Goal: Task Accomplishment & Management: Manage account settings

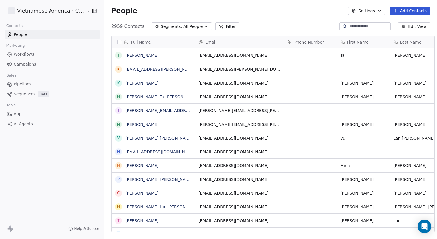
scroll to position [206, 333]
click at [74, 9] on html "Vietnamese American Cultural Parade Contacts People Marketing Workflows Campaig…" at bounding box center [218, 119] width 437 height 239
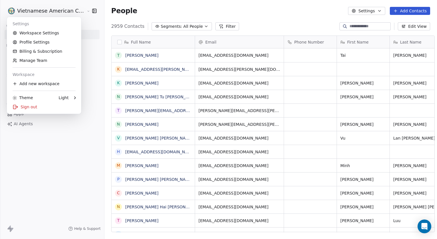
click at [83, 11] on html "Vietnamese American Cultural Parade Contacts People Marketing Workflows Campaig…" at bounding box center [218, 119] width 437 height 239
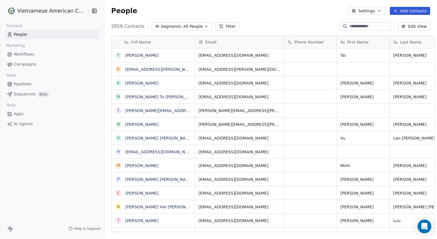
click at [83, 11] on html "Vietnamese American Cultural Parade Contacts People Marketing Workflows Campaig…" at bounding box center [218, 119] width 437 height 239
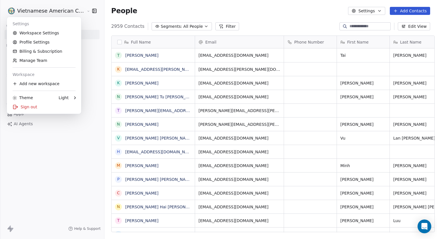
click at [59, 134] on html "Vietnamese American Cultural Parade Contacts People Marketing Workflows Campaig…" at bounding box center [218, 119] width 437 height 239
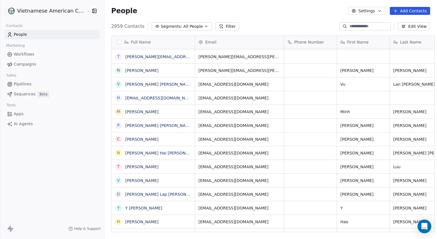
scroll to position [54, 0]
click at [154, 152] on link "[PERSON_NAME] Hai [PERSON_NAME]" at bounding box center [163, 152] width 76 height 5
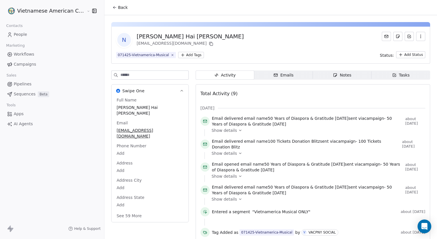
click at [297, 79] on span "Emails Emails" at bounding box center [283, 74] width 59 height 9
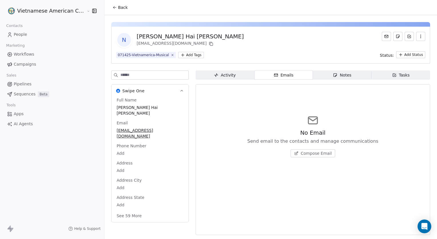
click at [248, 73] on span "Activity Activity" at bounding box center [225, 74] width 59 height 9
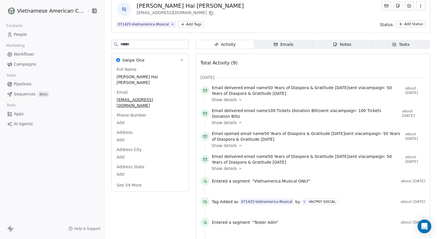
scroll to position [40, 0]
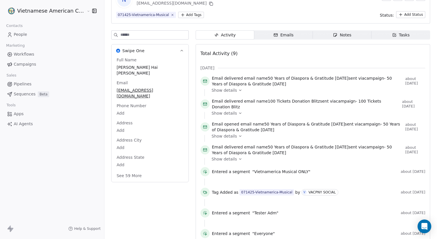
click at [122, 170] on button "See 59 More" at bounding box center [129, 175] width 32 height 10
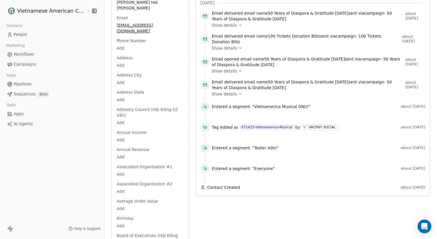
scroll to position [0, 0]
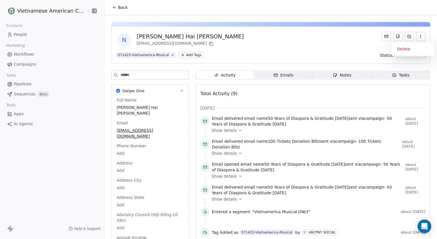
click at [419, 36] on icon "button" at bounding box center [421, 36] width 5 height 5
click at [334, 50] on div "N Nguyen Luong Hai Khoi haikhoisp@gmail.com 071425-Vietnamerica-Musical Add Tag…" at bounding box center [270, 45] width 319 height 37
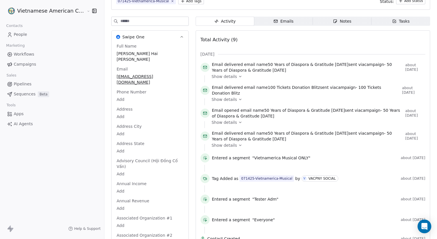
scroll to position [54, 0]
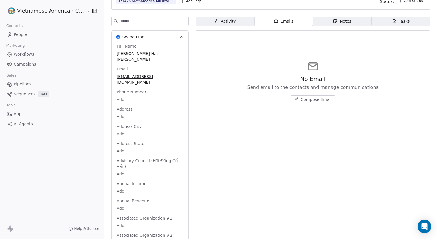
click at [19, 34] on span "People" at bounding box center [20, 34] width 13 height 6
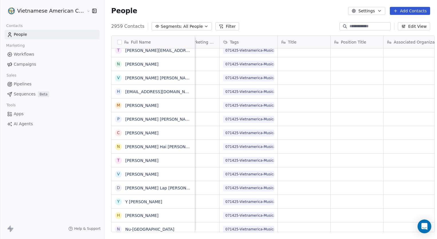
scroll to position [0, 335]
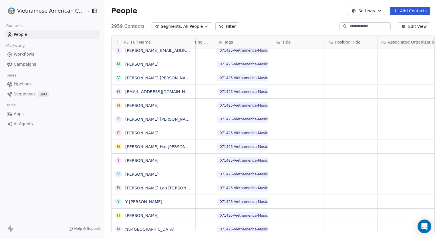
click at [412, 27] on button "Edit View" at bounding box center [414, 26] width 32 height 8
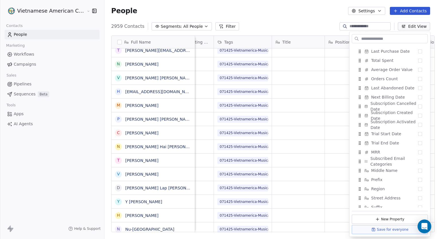
scroll to position [479, 0]
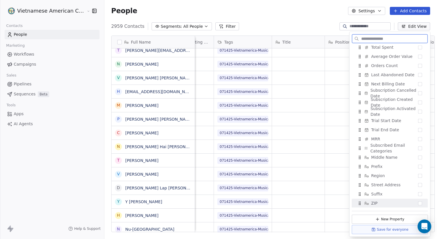
click at [371, 215] on button "New Property" at bounding box center [390, 218] width 76 height 9
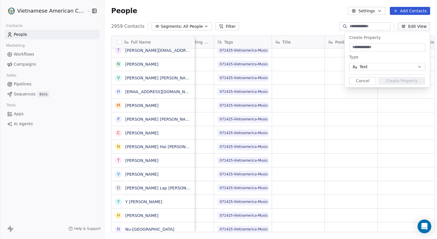
click at [360, 64] on span "Text" at bounding box center [364, 67] width 8 height 6
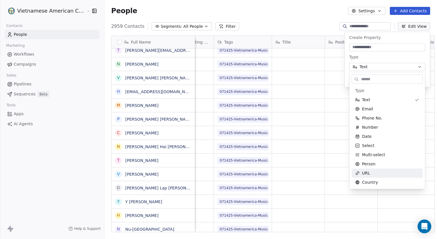
click at [138, 79] on html "Vietnamese American Cultural Parade Contacts People Marketing Workflows Campaig…" at bounding box center [218, 119] width 437 height 239
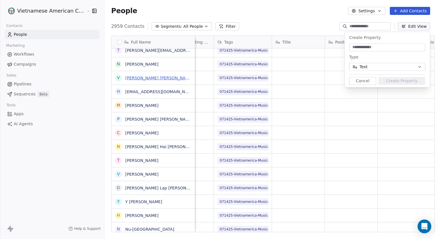
click at [138, 78] on link "[PERSON_NAME] [PERSON_NAME]" at bounding box center [159, 78] width 68 height 5
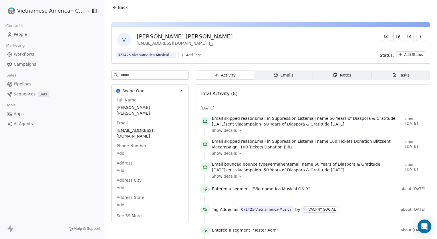
click at [336, 75] on div "Notes" at bounding box center [342, 75] width 18 height 6
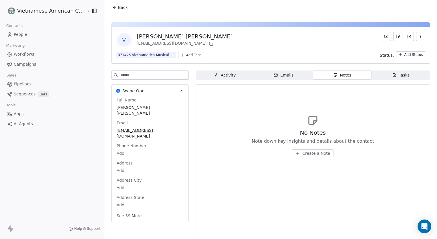
click at [311, 152] on span "Create a Note" at bounding box center [316, 153] width 28 height 6
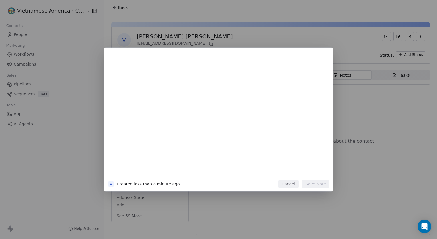
click at [346, 80] on div "V Created less than a minute ago Cancel Save Note" at bounding box center [218, 119] width 437 height 144
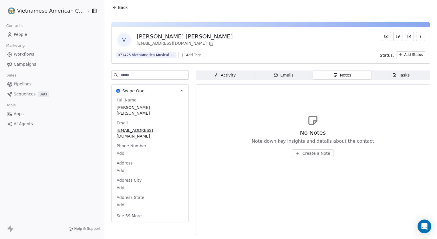
click at [204, 71] on span "Activity Activity" at bounding box center [225, 74] width 59 height 9
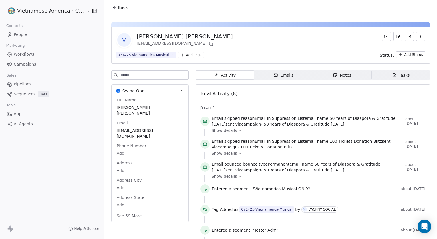
click at [273, 74] on icon "button" at bounding box center [275, 75] width 5 height 5
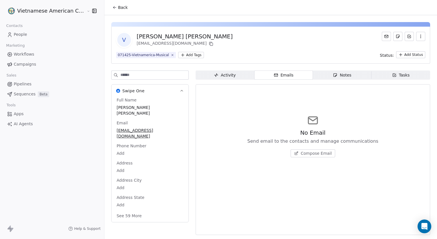
click at [27, 35] on link "People" at bounding box center [52, 34] width 95 height 9
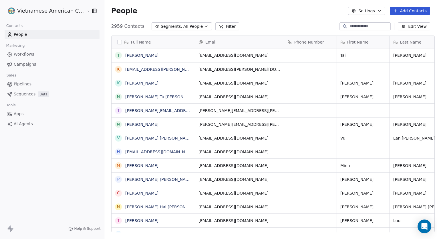
click at [374, 28] on input at bounding box center [370, 26] width 40 height 6
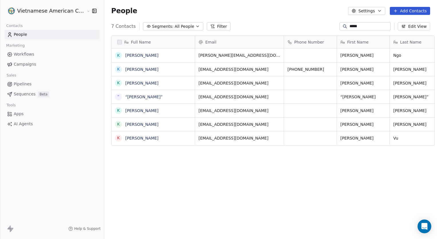
scroll to position [206, 333]
type input "*****"
click at [130, 83] on link "[PERSON_NAME]" at bounding box center [141, 83] width 33 height 5
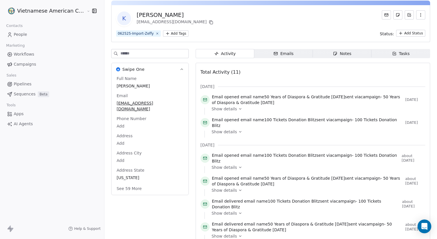
scroll to position [17, 0]
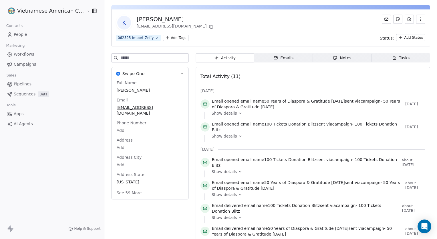
click at [273, 59] on icon "button" at bounding box center [275, 57] width 5 height 5
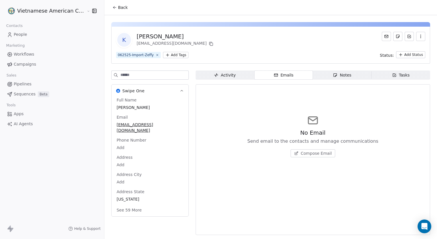
click at [225, 72] on span "Activity Activity" at bounding box center [225, 74] width 59 height 9
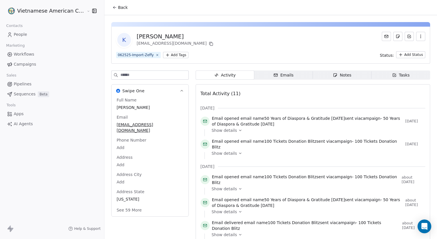
click at [268, 80] on div "Activity Activity Emails Emails Notes Notes Tasks Tasks Total Activity (11) Aug…" at bounding box center [313, 221] width 235 height 302
click at [275, 77] on div "Emails" at bounding box center [283, 75] width 20 height 6
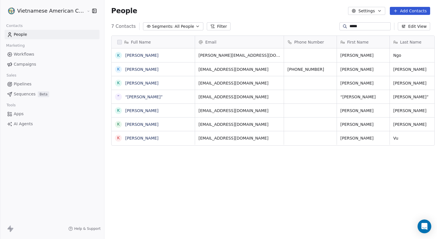
scroll to position [206, 333]
click at [131, 81] on link "[PERSON_NAME]" at bounding box center [141, 83] width 33 height 5
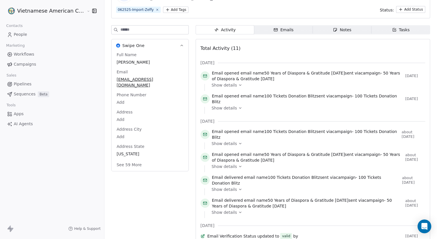
scroll to position [45, 0]
click at [285, 29] on div "Emails" at bounding box center [283, 30] width 20 height 6
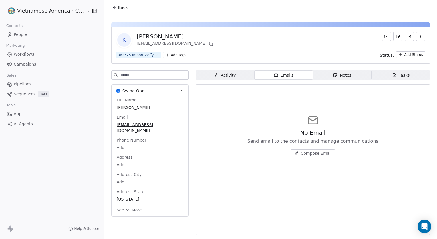
click at [302, 154] on span "Compose Email" at bounding box center [316, 153] width 31 height 6
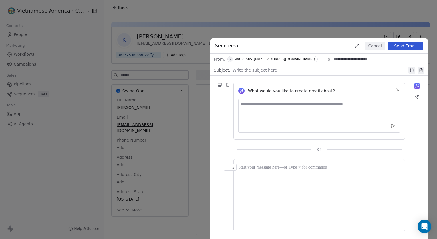
click at [340, 113] on textarea at bounding box center [319, 116] width 162 height 34
type textarea "**********"
click at [262, 69] on div at bounding box center [320, 70] width 175 height 7
click at [389, 46] on button "Send Email" at bounding box center [406, 46] width 36 height 8
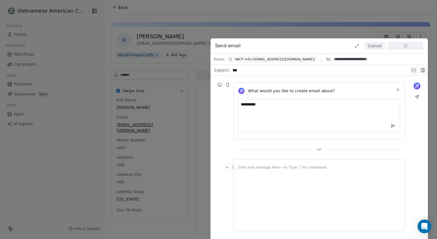
click at [416, 97] on icon at bounding box center [417, 96] width 5 height 5
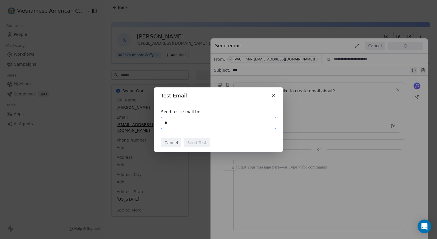
click at [194, 123] on input "*" at bounding box center [219, 122] width 110 height 7
type input "**********"
click at [215, 136] on div "Cancel Send Test" at bounding box center [218, 142] width 129 height 18
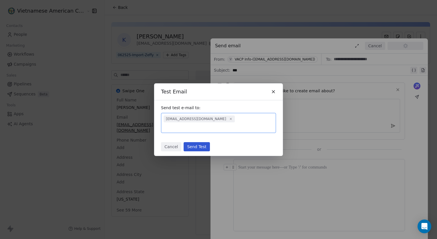
click at [262, 183] on div "Test Email Send test e-mail to: t.kevin612@escodrug.com Cancel Send Test" at bounding box center [218, 119] width 437 height 239
click at [176, 144] on button "Cancel" at bounding box center [171, 146] width 20 height 9
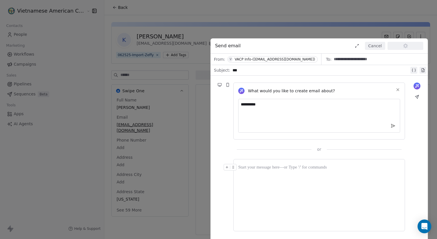
click at [161, 132] on div "**********" at bounding box center [218, 119] width 437 height 239
click at [308, 28] on div "**********" at bounding box center [218, 119] width 437 height 239
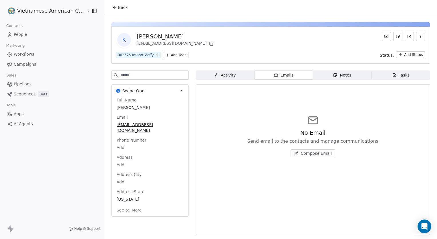
click at [310, 154] on span "Compose Email" at bounding box center [316, 153] width 31 height 6
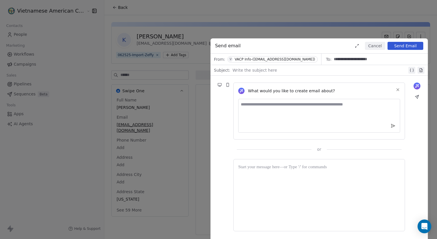
click at [322, 68] on div at bounding box center [320, 70] width 175 height 7
click at [272, 60] on div "VACP Info-(info@vacp.us)" at bounding box center [275, 59] width 80 height 4
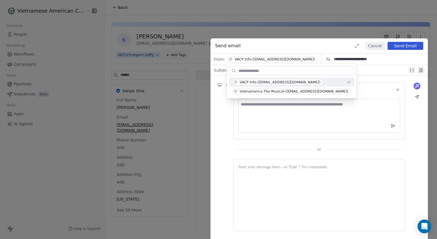
click at [258, 57] on div "VACP Info-(info@vacp.us)" at bounding box center [275, 59] width 80 height 4
click at [203, 65] on div "**********" at bounding box center [218, 119] width 437 height 239
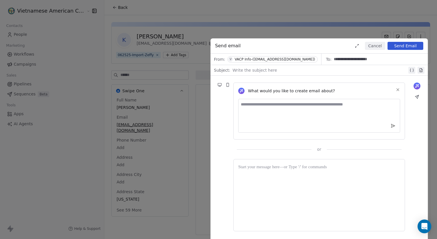
click at [195, 93] on div "**********" at bounding box center [218, 119] width 437 height 239
click at [224, 68] on span "Subject:" at bounding box center [222, 70] width 16 height 7
click at [379, 43] on button "Cancel" at bounding box center [375, 46] width 20 height 8
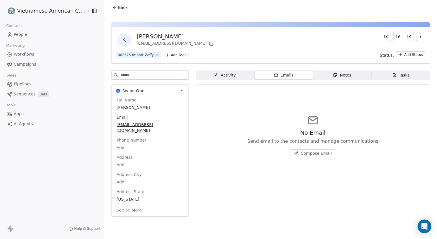
click at [18, 15] on html "Vietnamese American Cultural Parade Contacts People Marketing Workflows Campaig…" at bounding box center [218, 119] width 437 height 239
click at [304, 151] on span "Compose Email" at bounding box center [316, 153] width 31 height 6
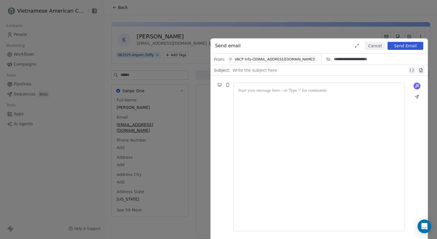
scroll to position [29, 0]
click at [286, 72] on div at bounding box center [320, 70] width 175 height 7
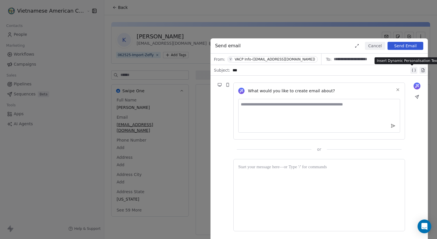
click at [287, 107] on textarea at bounding box center [319, 116] width 162 height 34
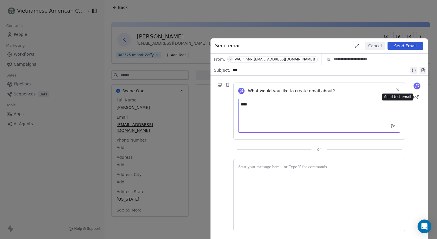
type textarea "****"
click at [420, 94] on button at bounding box center [417, 97] width 8 height 8
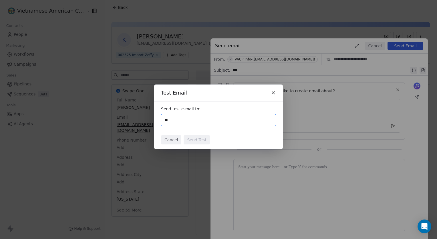
type input "**********"
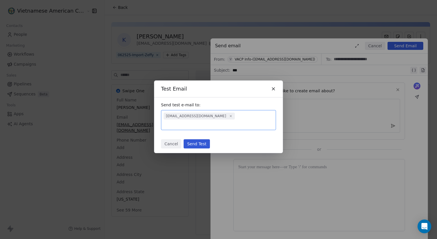
click at [197, 140] on button "Send Test" at bounding box center [197, 143] width 26 height 9
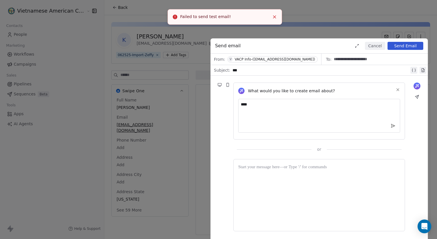
click at [277, 16] on icon "Close toast" at bounding box center [274, 16] width 5 height 5
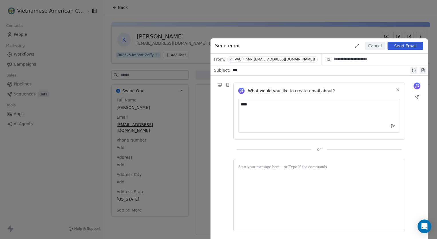
click at [376, 45] on button "Cancel" at bounding box center [375, 46] width 20 height 8
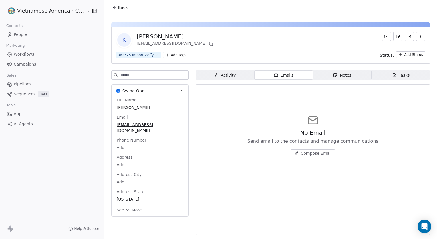
click at [29, 39] on link "People" at bounding box center [52, 34] width 95 height 9
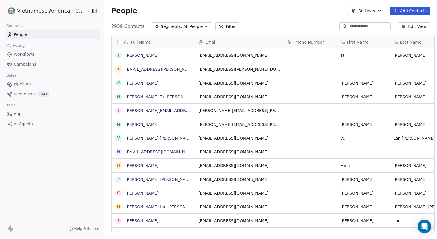
scroll to position [206, 333]
click at [343, 23] on div at bounding box center [365, 26] width 51 height 8
type input "********"
type input "*"
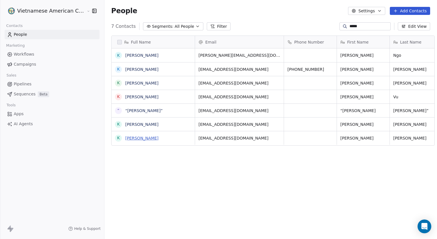
type input "*****"
click at [134, 139] on link "[PERSON_NAME]" at bounding box center [141, 138] width 33 height 5
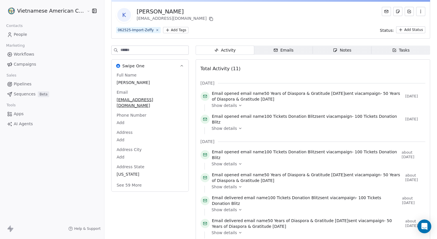
scroll to position [41, 0]
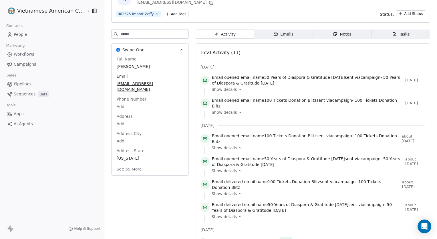
click at [225, 111] on span "Show details" at bounding box center [224, 112] width 25 height 6
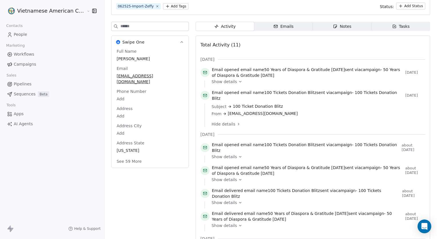
scroll to position [49, 0]
drag, startPoint x: 227, startPoint y: 105, endPoint x: 274, endPoint y: 103, distance: 47.2
click at [274, 103] on div "Subject 100 Ticket Donation Blitz" at bounding box center [317, 106] width 210 height 6
copy span "100 Ticket Donation Blitz"
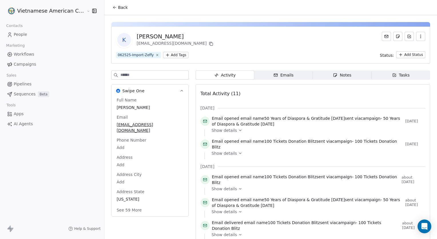
click at [269, 70] on div "K [PERSON_NAME] [EMAIL_ADDRESS][DOMAIN_NAME] 062525-Import-Zeffy Add Tags Statu…" at bounding box center [270, 193] width 333 height 357
click at [267, 71] on span "Emails Emails" at bounding box center [283, 74] width 59 height 9
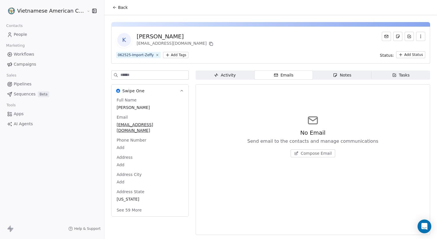
click at [236, 76] on span "Activity Activity" at bounding box center [225, 74] width 59 height 9
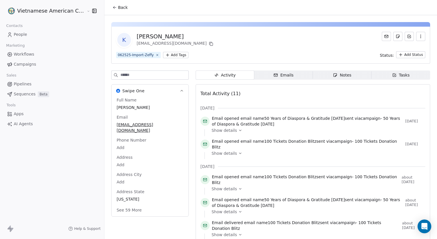
click at [227, 130] on span "Show details" at bounding box center [224, 130] width 25 height 6
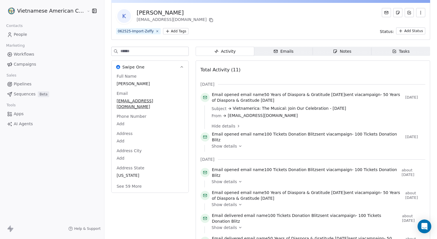
scroll to position [23, 0]
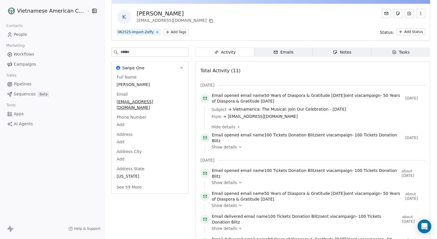
click at [297, 51] on span "Emails Emails" at bounding box center [283, 51] width 59 height 9
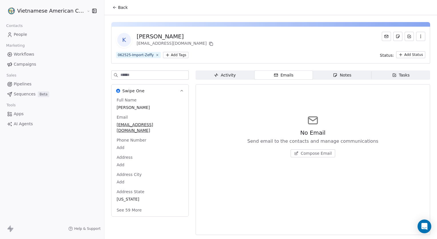
click at [338, 78] on span "Notes Notes" at bounding box center [342, 74] width 59 height 9
click at [287, 76] on div "Emails" at bounding box center [283, 75] width 20 height 6
click at [229, 74] on div "Activity" at bounding box center [225, 75] width 22 height 6
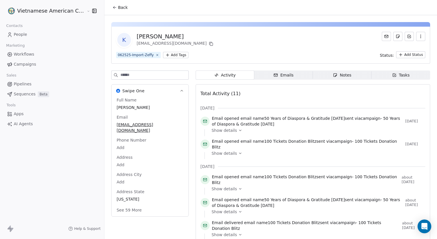
click at [221, 128] on span "Show details" at bounding box center [224, 130] width 25 height 6
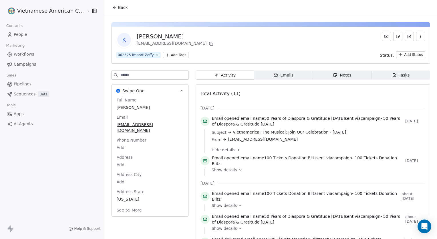
click at [212, 139] on span "From" at bounding box center [217, 139] width 10 height 6
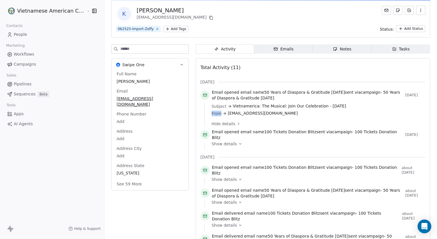
scroll to position [26, 0]
drag, startPoint x: 208, startPoint y: 139, endPoint x: 226, endPoint y: 139, distance: 18.0
click at [226, 140] on span "Show details" at bounding box center [224, 143] width 25 height 6
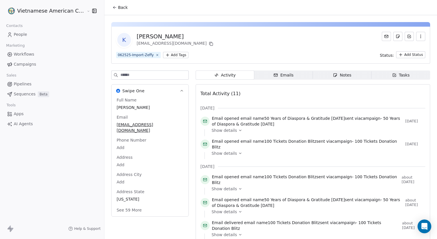
click at [247, 79] on span "Activity Activity" at bounding box center [225, 74] width 59 height 9
click at [273, 73] on icon "button" at bounding box center [275, 75] width 5 height 5
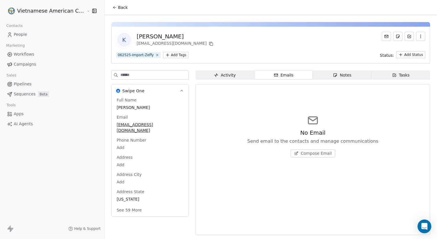
click at [349, 70] on span "Notes Notes" at bounding box center [342, 74] width 59 height 9
click at [396, 72] on span "Tasks Tasks" at bounding box center [401, 74] width 59 height 9
click at [225, 72] on div "Activity" at bounding box center [225, 75] width 22 height 6
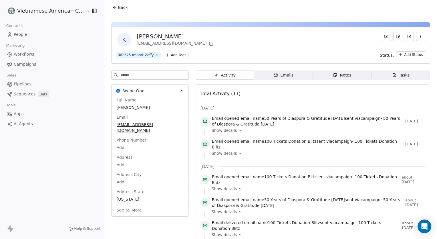
scroll to position [24, 0]
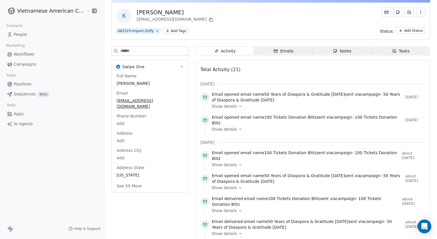
drag, startPoint x: 27, startPoint y: 38, endPoint x: 11, endPoint y: 38, distance: 16.3
click at [11, 38] on link "People" at bounding box center [52, 34] width 95 height 9
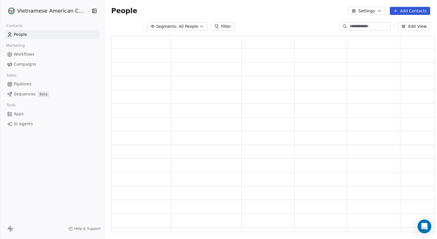
click at [11, 38] on div "Vietnamese American Cultural Parade Contacts People Marketing Workflows Campaig…" at bounding box center [218, 119] width 437 height 239
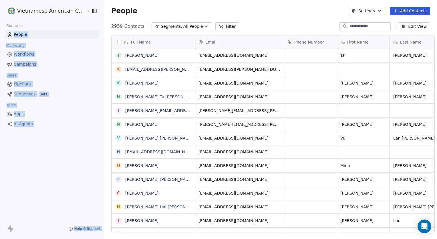
scroll to position [206, 333]
click at [39, 139] on div "Vietnamese American Cultural Parade Contacts People Marketing Workflows Campaig…" at bounding box center [52, 119] width 104 height 239
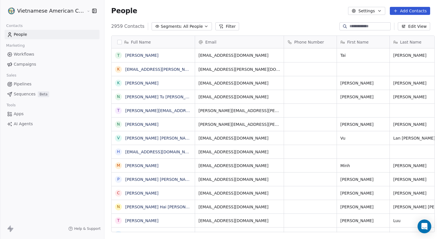
click at [64, 13] on html "Vietnamese American Cultural Parade Contacts People Marketing Workflows Campaig…" at bounding box center [218, 119] width 437 height 239
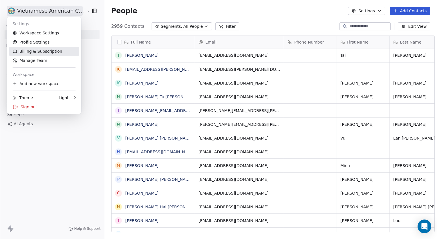
click at [44, 51] on link "Billing & Subscription" at bounding box center [44, 51] width 70 height 9
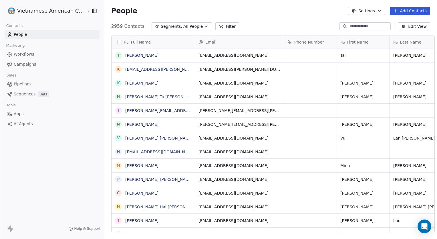
scroll to position [206, 333]
click at [23, 11] on html "Vietnamese American Cultural Parade Contacts People Marketing Workflows Campaig…" at bounding box center [218, 119] width 437 height 239
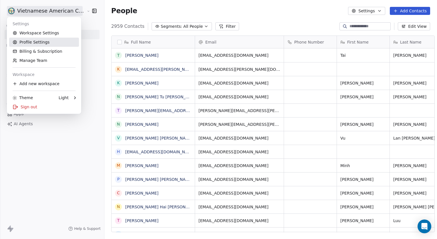
click at [32, 45] on link "Profile Settings" at bounding box center [44, 41] width 70 height 9
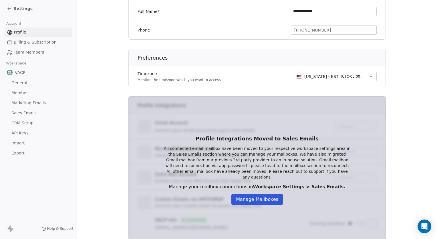
scroll to position [149, 0]
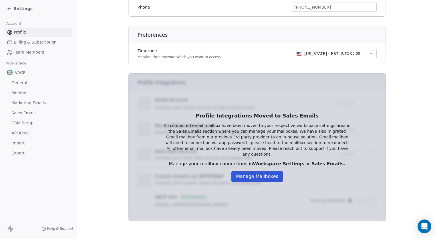
click at [31, 82] on link "General" at bounding box center [39, 82] width 68 height 9
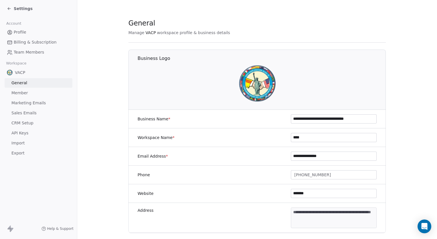
click at [32, 92] on link "Member" at bounding box center [39, 92] width 68 height 9
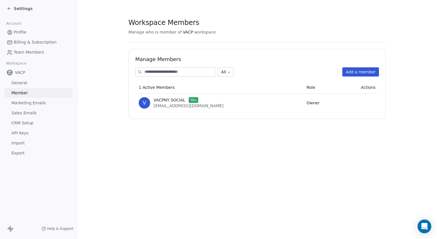
click at [31, 102] on span "Marketing Emails" at bounding box center [28, 103] width 34 height 6
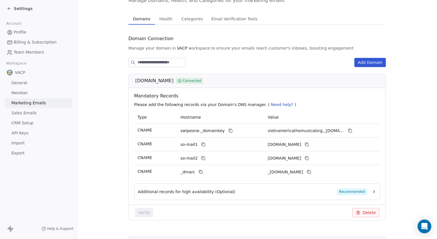
scroll to position [29, 0]
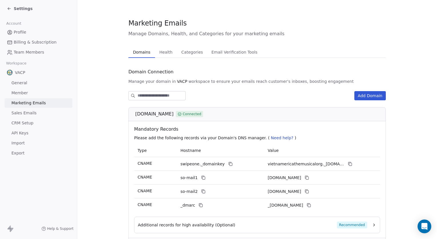
click at [175, 19] on div "Marketing Emails Manage Domains, Health, and Categories for your marketing emai…" at bounding box center [256, 221] width 257 height 406
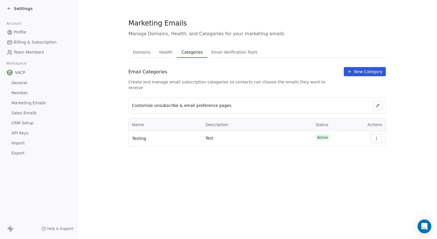
click at [162, 48] on span "Health" at bounding box center [166, 52] width 18 height 8
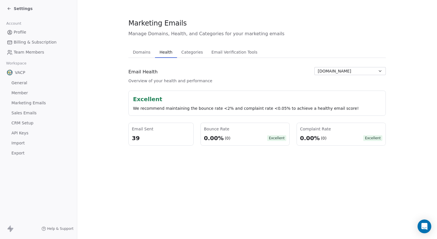
click at [220, 51] on span "Email Verification Tools" at bounding box center [234, 52] width 51 height 8
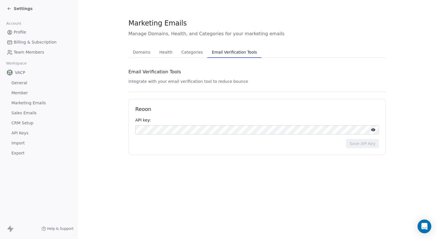
click at [152, 57] on div "Domains Domains Health Health Categories Categories Email Verification Tools Em…" at bounding box center [256, 51] width 257 height 11
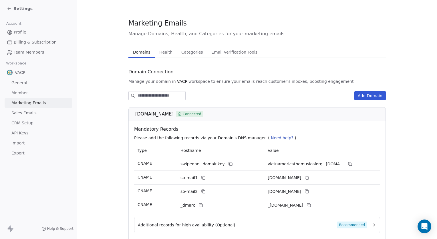
click at [166, 52] on span "Health" at bounding box center [166, 52] width 18 height 8
click at [143, 56] on button "Domains Domains" at bounding box center [141, 51] width 27 height 11
click at [158, 53] on span "Health" at bounding box center [166, 52] width 18 height 8
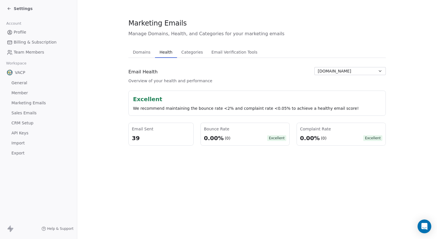
click at [336, 68] on button "vietnamericathemusical.org" at bounding box center [350, 71] width 72 height 8
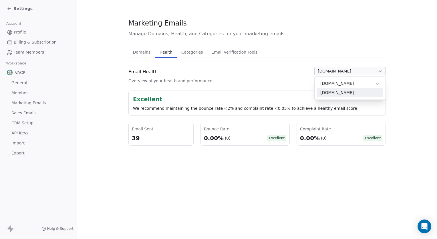
click at [329, 92] on span "vacp.us" at bounding box center [336, 93] width 33 height 6
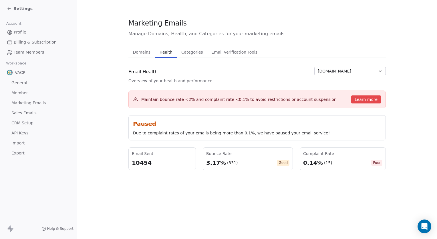
click at [332, 62] on div "Domains Domains Health Health Categories Categories Email Verification Tools Em…" at bounding box center [256, 108] width 257 height 124
click at [322, 75] on button "vacp.us" at bounding box center [350, 71] width 72 height 8
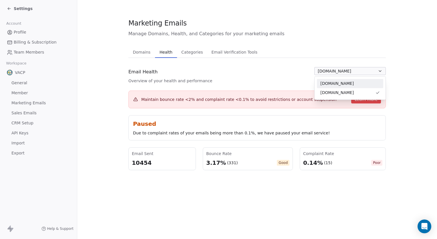
click at [323, 83] on span "vietnamericathemusical.org" at bounding box center [336, 83] width 33 height 6
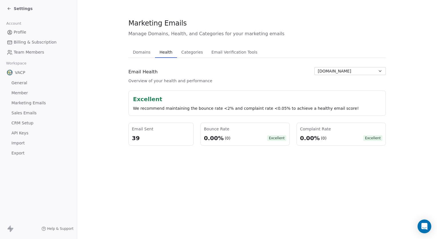
click at [22, 34] on span "Profile" at bounding box center [20, 32] width 13 height 6
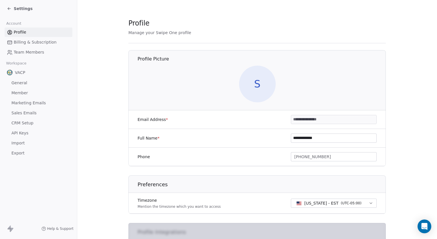
click at [8, 9] on icon at bounding box center [8, 9] width 1 height 1
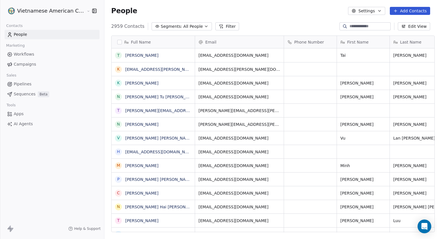
scroll to position [206, 333]
click at [401, 8] on button "Add Contacts" at bounding box center [410, 11] width 40 height 8
click at [184, 41] on html "Vietnamese American Cultural Parade Contacts People Marketing Workflows Campaig…" at bounding box center [218, 119] width 437 height 239
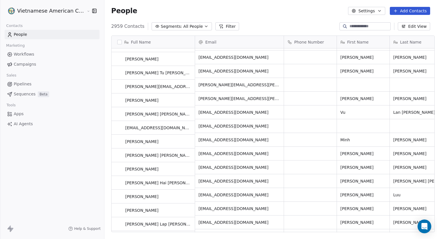
scroll to position [24, 0]
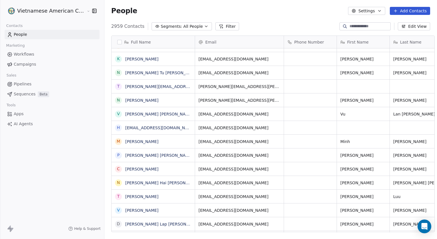
click at [364, 27] on input at bounding box center [370, 26] width 40 height 6
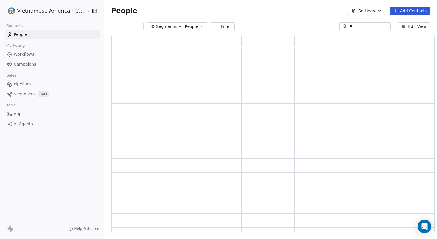
type input "*"
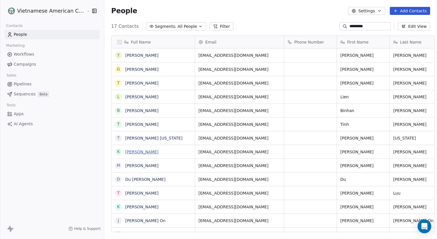
type input "*********"
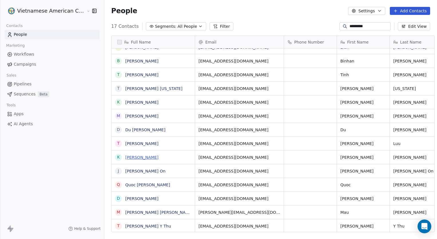
click at [133, 159] on link "[PERSON_NAME]" at bounding box center [141, 157] width 33 height 5
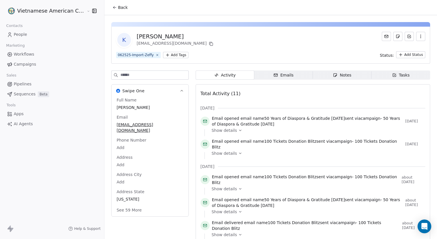
click at [384, 36] on icon at bounding box center [386, 36] width 5 height 5
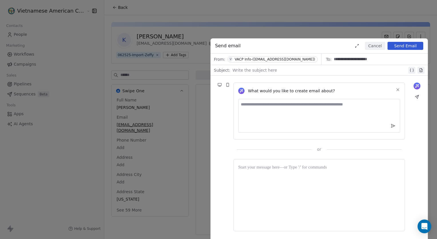
click at [257, 62] on span "V VACP Info-(info@vacp.us)" at bounding box center [272, 59] width 90 height 6
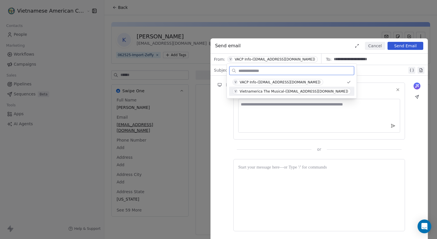
click at [265, 90] on div "Vietnamerica The Musical-(info@vietnamericathemusical.org)" at bounding box center [294, 91] width 109 height 4
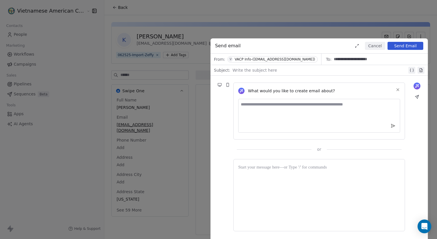
click at [254, 69] on div at bounding box center [320, 70] width 175 height 7
click at [267, 199] on div at bounding box center [319, 195] width 162 height 62
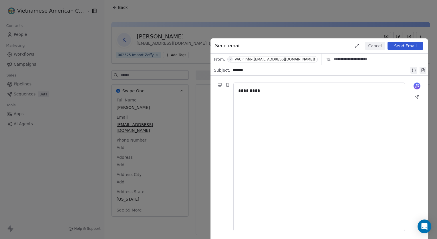
click at [272, 60] on div "VACP Info-(info@vacp.us)" at bounding box center [275, 59] width 80 height 4
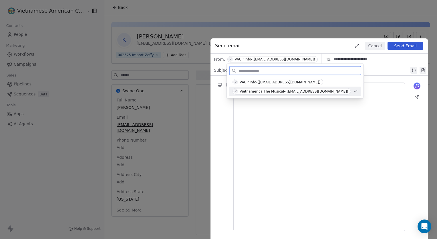
click at [267, 92] on div "Vietnamerica The Musical-(info@vietnamericathemusical.org)" at bounding box center [294, 91] width 109 height 4
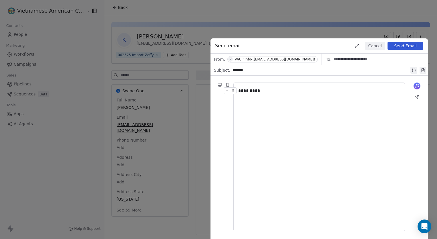
click at [275, 99] on div "*********" at bounding box center [319, 156] width 162 height 139
click at [250, 64] on div "From: V VACP Info-(info@vacp.us)" at bounding box center [266, 58] width 111 height 11
click at [246, 60] on div "VACP Info-(info@vacp.us)" at bounding box center [275, 59] width 80 height 4
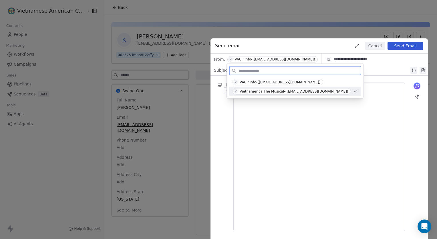
click at [261, 90] on div "Vietnamerica The Musical-(info@vietnamericathemusical.org)" at bounding box center [294, 91] width 109 height 4
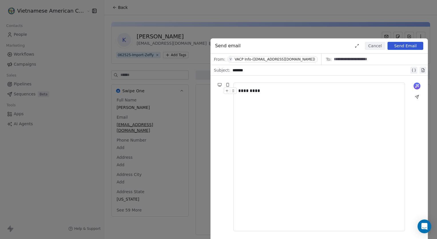
click at [275, 59] on span "V VACP Info-(info@vacp.us)" at bounding box center [272, 59] width 90 height 6
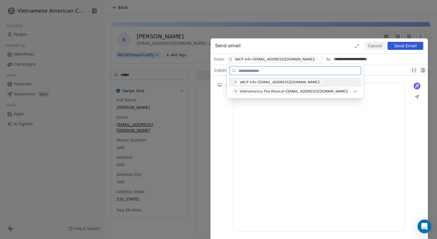
click at [260, 83] on div "VACP Info-(info@vacp.us)" at bounding box center [280, 82] width 81 height 4
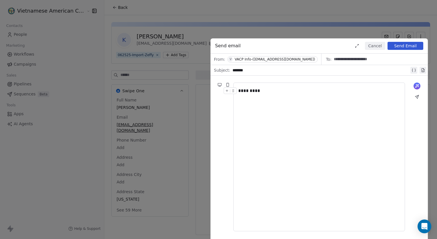
click at [265, 57] on div "VACP Info-(info@vacp.us)" at bounding box center [275, 59] width 80 height 4
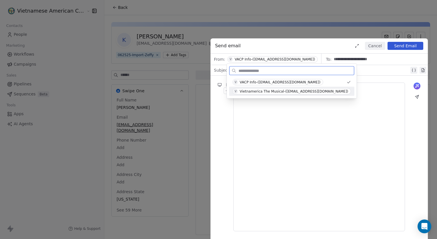
click at [280, 95] on div "V Vietnamerica The Musical-(info@vietnamericathemusical.org)" at bounding box center [291, 91] width 125 height 9
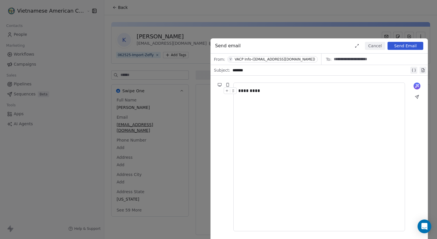
click at [399, 43] on button "Send Email" at bounding box center [406, 46] width 36 height 8
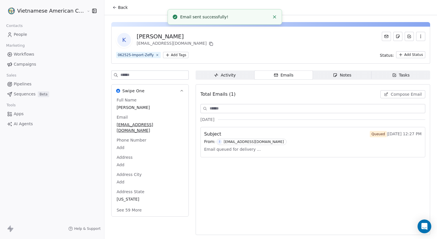
click at [280, 170] on div "Total Emails (1) Compose Email Sep 2025 Subject Queued | Sep 9th, 12:27 PM From…" at bounding box center [313, 159] width 225 height 143
click at [262, 151] on div "Email queued for delivery ..." at bounding box center [312, 149] width 217 height 9
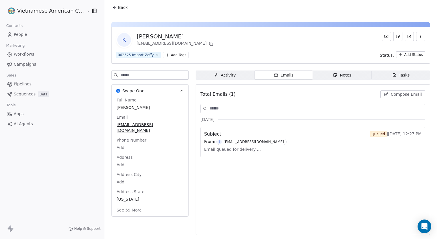
click at [249, 133] on div "Subject Queued | [DATE] 12:27 PM" at bounding box center [312, 133] width 217 height 7
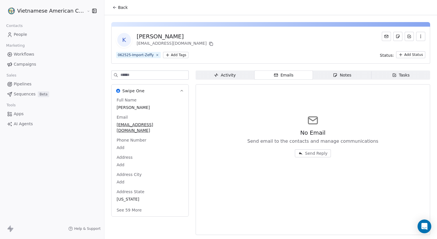
click at [233, 77] on span "Activity Activity" at bounding box center [225, 74] width 59 height 9
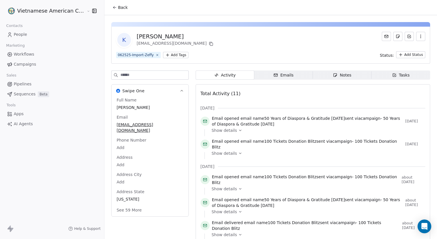
click at [258, 73] on span "Emails Emails" at bounding box center [283, 74] width 59 height 9
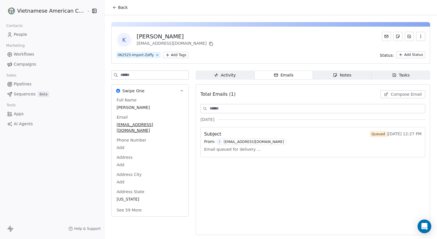
click at [215, 146] on span "Email queued for delivery ..." at bounding box center [232, 149] width 57 height 9
click at [286, 144] on div "From: I [EMAIL_ADDRESS][DOMAIN_NAME]" at bounding box center [312, 141] width 217 height 6
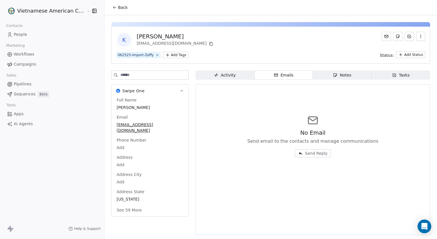
click at [224, 76] on div "Activity" at bounding box center [225, 75] width 22 height 6
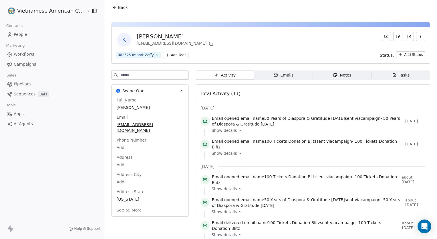
click at [273, 76] on icon "button" at bounding box center [275, 75] width 5 height 5
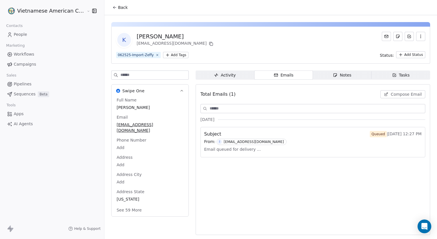
click at [421, 35] on icon "button" at bounding box center [421, 36] width 5 height 5
click at [372, 48] on div "K [PERSON_NAME] [EMAIL_ADDRESS][DOMAIN_NAME] 062525-Import-Zeffy Add Tags Statu…" at bounding box center [270, 45] width 319 height 37
click at [384, 37] on button at bounding box center [386, 36] width 9 height 9
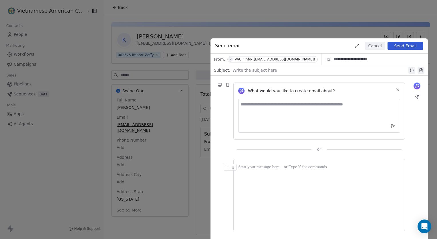
click at [375, 41] on div "Send email Cancel Send Email" at bounding box center [319, 45] width 217 height 15
click at [372, 43] on button "Cancel" at bounding box center [375, 46] width 20 height 8
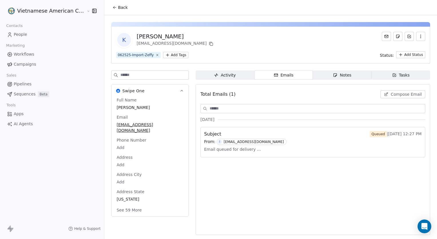
click at [257, 148] on div "Email queued for delivery ..." at bounding box center [312, 149] width 217 height 9
drag, startPoint x: 281, startPoint y: 107, endPoint x: 284, endPoint y: 99, distance: 8.3
click at [284, 99] on div "Total Emails (1) Compose Email" at bounding box center [313, 94] width 225 height 13
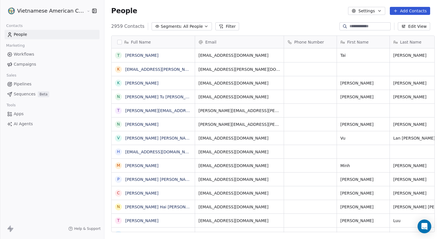
click at [350, 27] on input at bounding box center [370, 26] width 40 height 6
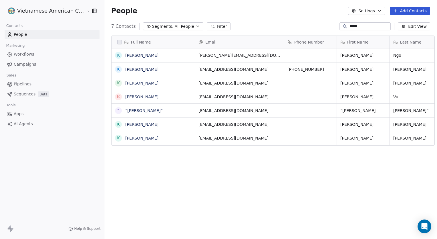
scroll to position [206, 333]
type input "****"
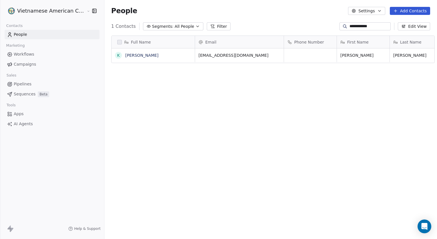
type input "**********"
click at [130, 58] on div "K Kevin Trinh" at bounding box center [148, 55] width 66 height 7
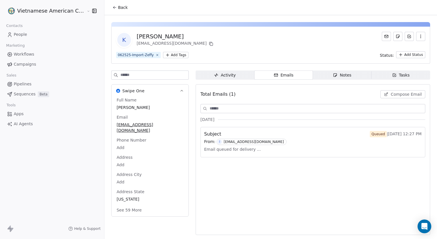
click at [339, 130] on div "Subject Queued | [DATE] 12:27 PM" at bounding box center [312, 133] width 217 height 7
click at [227, 79] on span "Activity Activity" at bounding box center [225, 74] width 59 height 9
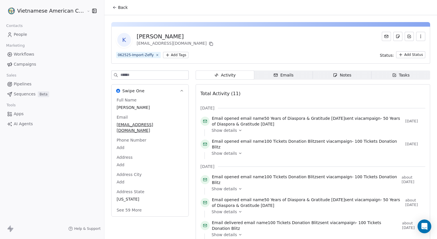
click at [268, 74] on span "Emails Emails" at bounding box center [283, 74] width 59 height 9
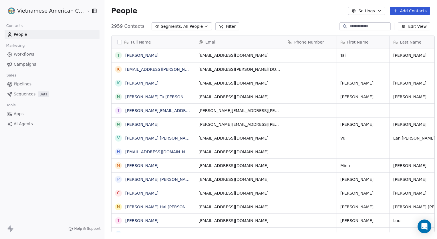
click at [362, 22] on div "2959 Contacts Segments: All People Filter Edit View" at bounding box center [270, 26] width 333 height 9
click at [359, 23] on input at bounding box center [370, 26] width 40 height 6
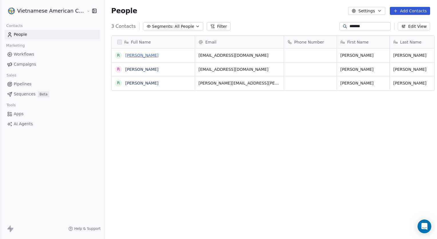
type input "*******"
click at [134, 54] on link "[PERSON_NAME]" at bounding box center [141, 55] width 33 height 5
click at [126, 70] on link "[PERSON_NAME]" at bounding box center [141, 69] width 33 height 5
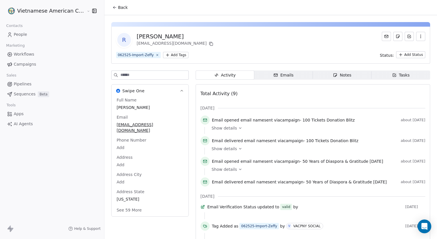
click at [278, 74] on div "Emails" at bounding box center [283, 75] width 20 height 6
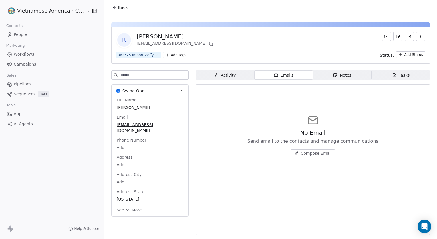
click at [321, 73] on span "Notes Notes" at bounding box center [342, 74] width 59 height 9
click at [231, 76] on div "Activity" at bounding box center [225, 75] width 22 height 6
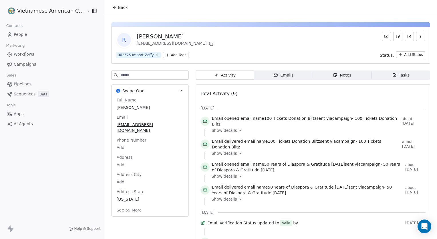
scroll to position [81, 0]
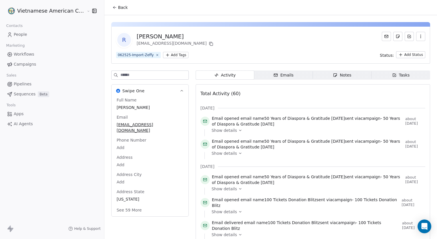
click at [277, 74] on div "Emails" at bounding box center [283, 75] width 20 height 6
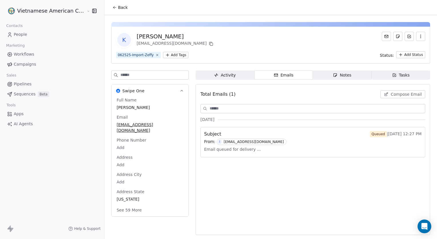
click at [278, 108] on input at bounding box center [317, 108] width 215 height 9
click at [263, 140] on div "[EMAIL_ADDRESS][DOMAIN_NAME]" at bounding box center [254, 142] width 60 height 4
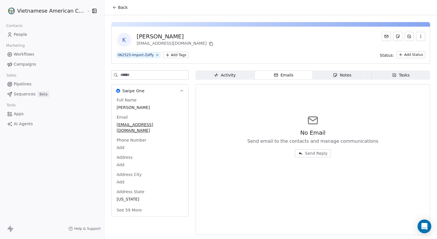
click at [302, 156] on button "Send Reply" at bounding box center [313, 153] width 36 height 8
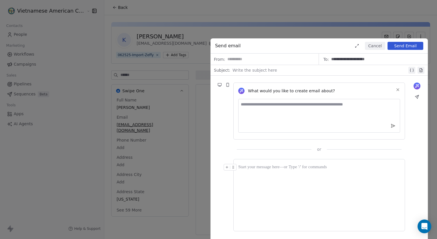
click at [378, 47] on button "Cancel" at bounding box center [375, 46] width 20 height 8
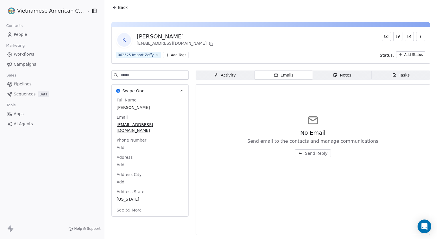
click at [203, 75] on span "Activity Activity" at bounding box center [225, 74] width 59 height 9
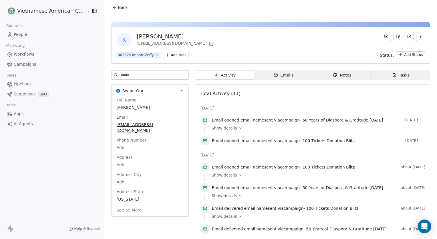
click at [267, 78] on span "Emails Emails" at bounding box center [283, 74] width 59 height 9
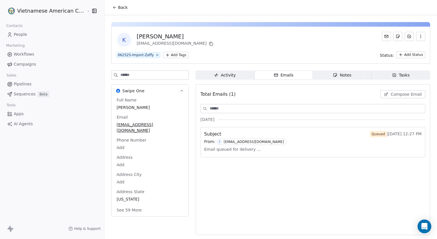
click at [123, 205] on button "See 59 More" at bounding box center [129, 210] width 32 height 10
click at [225, 144] on span "I [EMAIL_ADDRESS][DOMAIN_NAME]" at bounding box center [252, 141] width 70 height 6
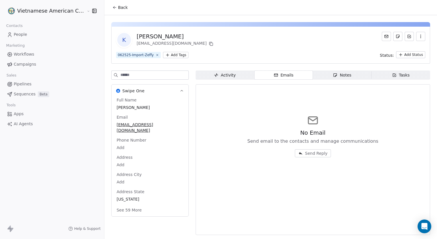
click at [230, 78] on div "Activity" at bounding box center [225, 75] width 22 height 6
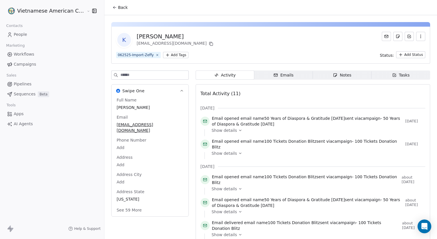
click at [268, 74] on span "Emails Emails" at bounding box center [283, 74] width 59 height 9
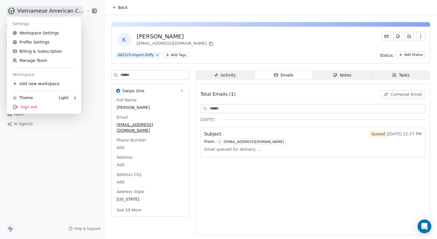
click at [16, 12] on html "Vietnamese American Cultural Parade Contacts People Marketing Workflows Campaig…" at bounding box center [218, 119] width 437 height 239
click at [47, 81] on div "Add new workspace" at bounding box center [44, 83] width 70 height 9
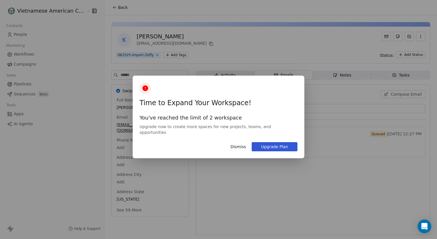
click at [235, 147] on button "Dismiss" at bounding box center [238, 147] width 22 height 10
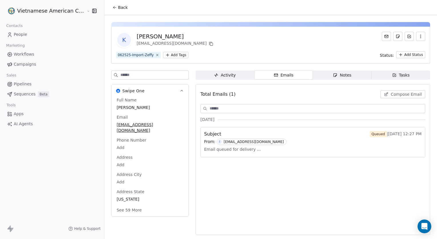
click at [43, 13] on html "Vietnamese American Cultural Parade Contacts People Marketing Workflows Campaig…" at bounding box center [218, 119] width 437 height 239
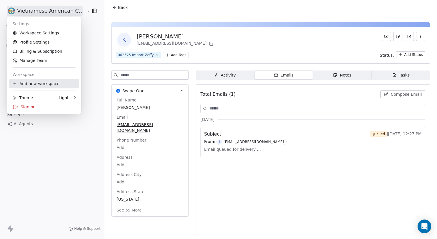
click at [63, 88] on div "Add new workspace" at bounding box center [44, 83] width 70 height 9
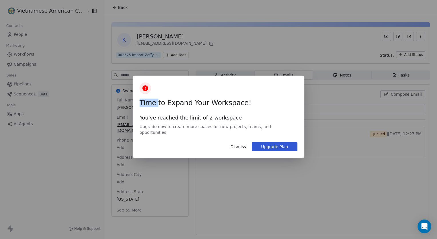
click at [63, 88] on div "Time to Expand Your Workspace! You've reached the limit of 2 workspace Upgrade …" at bounding box center [218, 119] width 437 height 239
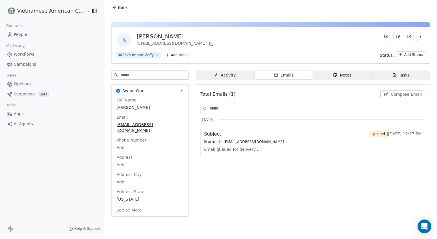
click at [40, 10] on html "Vietnamese American Cultural Parade Contacts People Marketing Workflows Campaig…" at bounding box center [218, 119] width 437 height 239
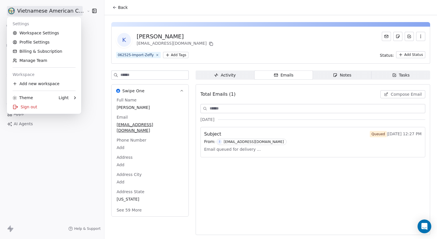
click at [51, 64] on link "Manage Team" at bounding box center [44, 60] width 70 height 9
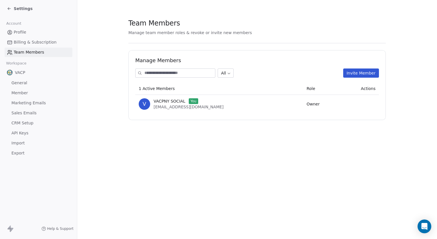
click at [32, 38] on link "Billing & Subscription" at bounding box center [39, 41] width 68 height 9
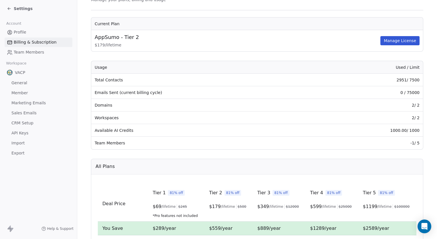
scroll to position [26, 0]
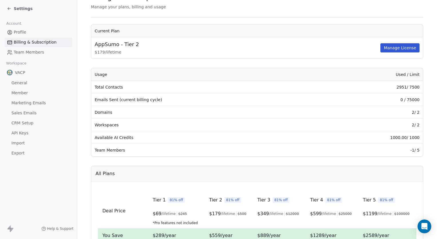
click at [37, 52] on span "Team Members" at bounding box center [29, 52] width 30 height 6
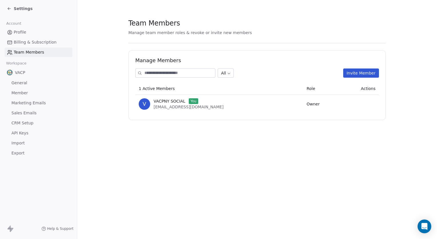
click at [44, 110] on link "Sales Emails" at bounding box center [39, 112] width 68 height 9
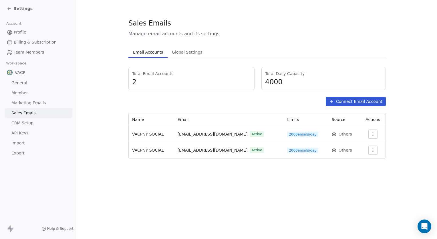
click at [66, 104] on link "Marketing Emails" at bounding box center [39, 102] width 68 height 9
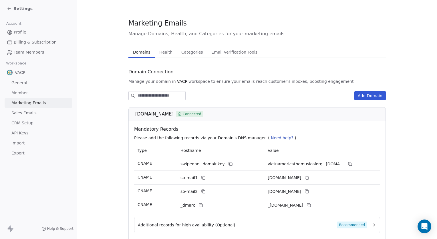
click at [44, 95] on link "Member" at bounding box center [39, 92] width 68 height 9
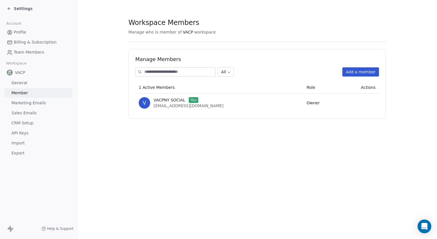
click at [37, 86] on link "General" at bounding box center [39, 82] width 68 height 9
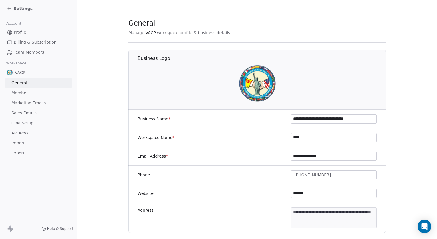
click at [39, 113] on link "Sales Emails" at bounding box center [39, 112] width 68 height 9
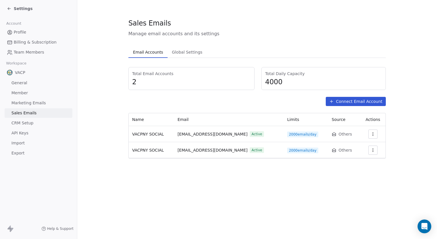
click at [37, 125] on link "CRM Setup" at bounding box center [39, 122] width 68 height 9
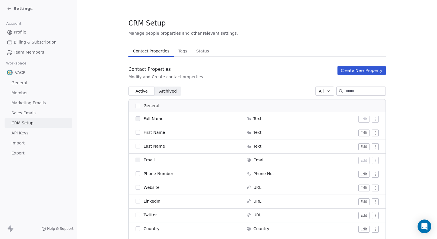
click at [31, 137] on link "API Keys" at bounding box center [39, 132] width 68 height 9
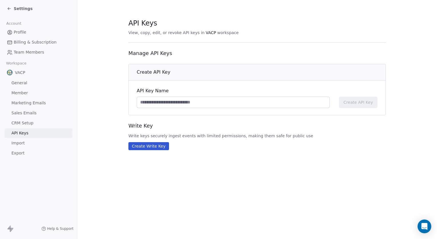
click at [25, 150] on link "Export" at bounding box center [39, 152] width 68 height 9
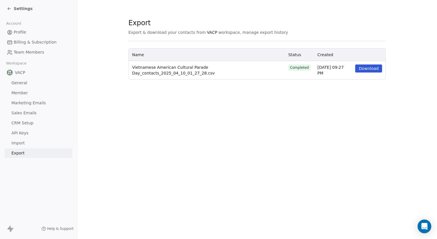
click at [25, 147] on link "Import" at bounding box center [39, 142] width 68 height 9
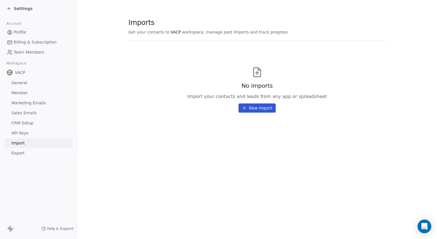
click at [11, 27] on span "Account" at bounding box center [14, 23] width 20 height 9
click at [13, 13] on div "Settings" at bounding box center [38, 8] width 77 height 17
click at [10, 8] on icon at bounding box center [9, 8] width 5 height 5
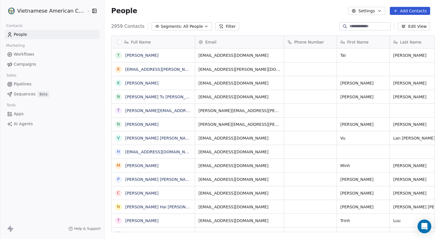
scroll to position [206, 333]
click at [350, 23] on input at bounding box center [370, 26] width 40 height 6
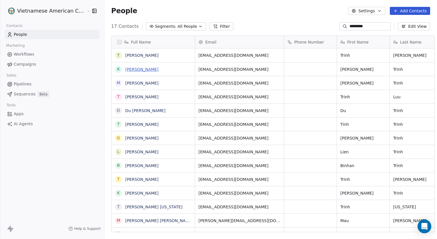
type input "*********"
click at [133, 67] on link "[PERSON_NAME]" at bounding box center [141, 69] width 33 height 5
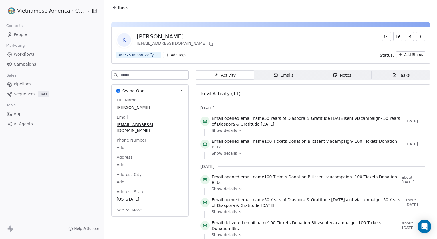
click at [303, 73] on span "Emails Emails" at bounding box center [283, 74] width 59 height 9
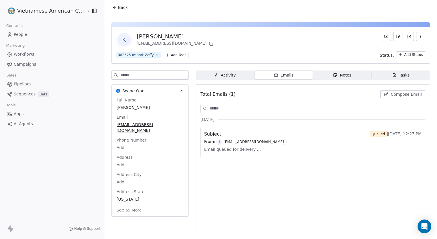
click at [224, 75] on div "Activity" at bounding box center [225, 75] width 22 height 6
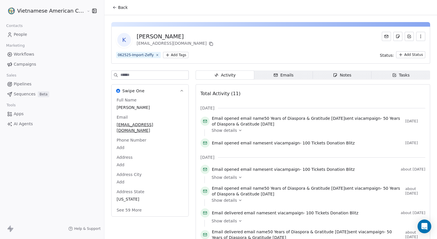
click at [274, 74] on icon "button" at bounding box center [275, 75] width 3 height 3
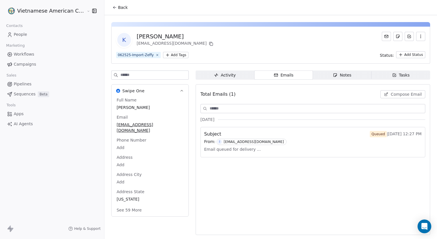
click at [283, 142] on div "From: I [EMAIL_ADDRESS][DOMAIN_NAME]" at bounding box center [312, 141] width 217 height 6
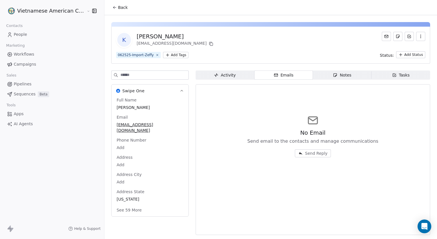
click at [207, 73] on span "Activity Activity" at bounding box center [225, 74] width 59 height 9
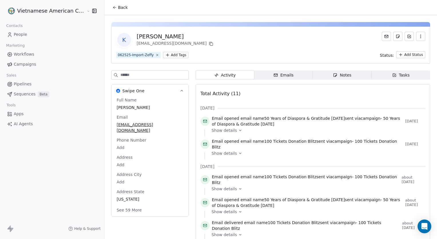
click at [97, 11] on div "Vietnamese American Cultural Parade" at bounding box center [52, 11] width 104 height 22
click at [73, 10] on html "Vietnamese American Cultural Parade Contacts People Marketing Workflows Campaig…" at bounding box center [218, 119] width 437 height 239
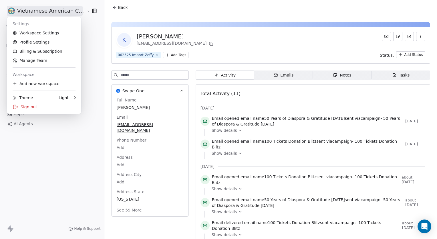
click at [82, 9] on html "Vietnamese American Cultural Parade Contacts People Marketing Workflows Campaig…" at bounding box center [218, 119] width 437 height 239
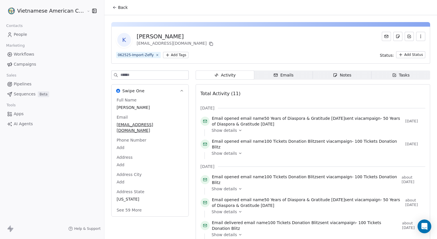
click at [93, 10] on icon "button" at bounding box center [95, 11] width 6 height 6
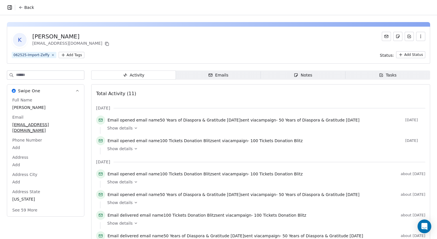
click at [23, 9] on icon at bounding box center [21, 7] width 5 height 5
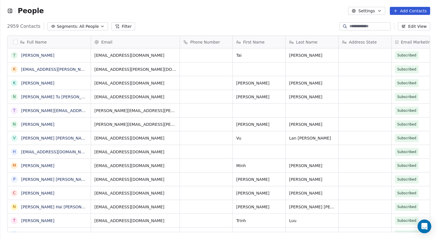
scroll to position [206, 433]
click at [13, 14] on div "People" at bounding box center [25, 11] width 37 height 9
click at [10, 11] on icon "button" at bounding box center [10, 11] width 6 height 6
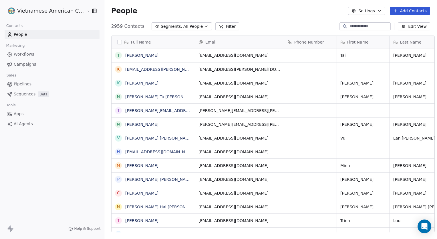
click at [372, 12] on button "Settings" at bounding box center [366, 11] width 37 height 8
click at [269, 14] on html "Vietnamese American Cultural Parade Contacts People Marketing Workflows Campaig…" at bounding box center [218, 119] width 437 height 239
click at [68, 12] on html "Vietnamese American Cultural Parade Contacts People Marketing Workflows Campaig…" at bounding box center [218, 119] width 437 height 239
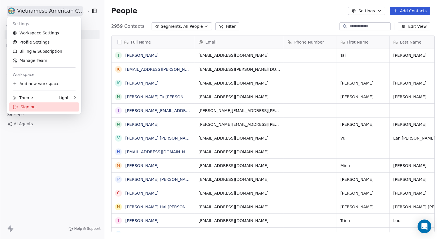
click at [59, 110] on div "Sign out" at bounding box center [44, 106] width 70 height 9
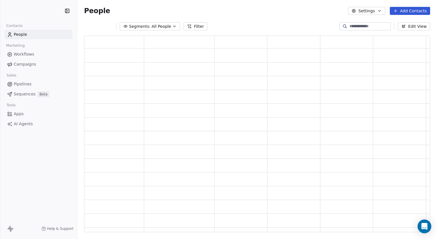
scroll to position [5, 5]
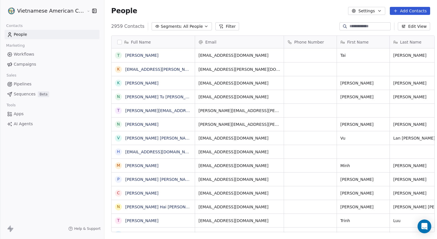
click at [359, 25] on input at bounding box center [370, 26] width 40 height 6
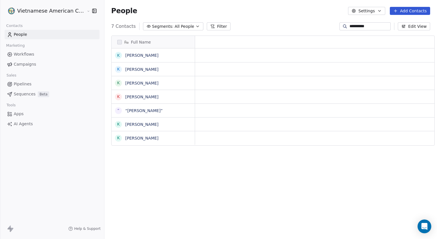
scroll to position [206, 333]
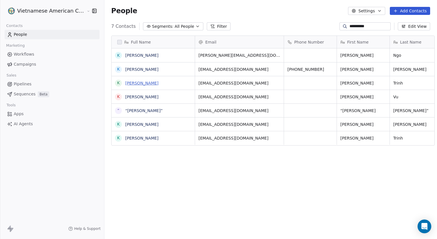
type input "**********"
click at [136, 81] on link "[PERSON_NAME]" at bounding box center [141, 83] width 33 height 5
click at [130, 136] on link "[PERSON_NAME]" at bounding box center [141, 138] width 33 height 5
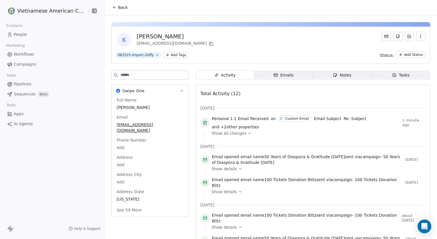
click at [282, 77] on div "Emails" at bounding box center [283, 75] width 20 height 6
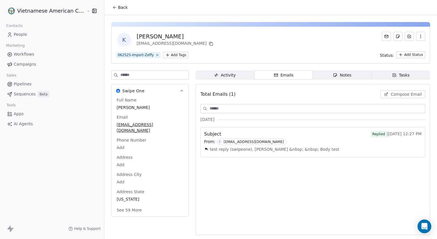
click at [280, 139] on div "From: I [EMAIL_ADDRESS][DOMAIN_NAME]" at bounding box center [312, 141] width 217 height 6
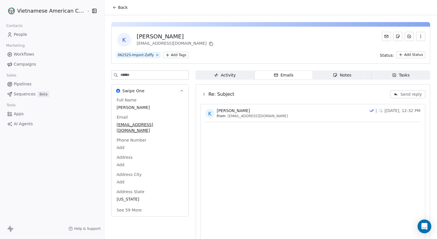
click at [231, 78] on span "Activity Activity" at bounding box center [225, 74] width 59 height 9
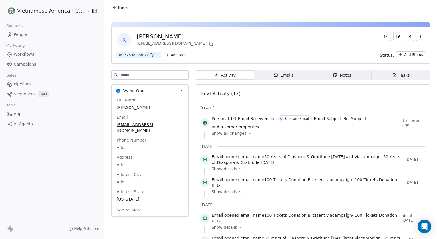
click at [269, 76] on span "Emails Emails" at bounding box center [283, 74] width 59 height 9
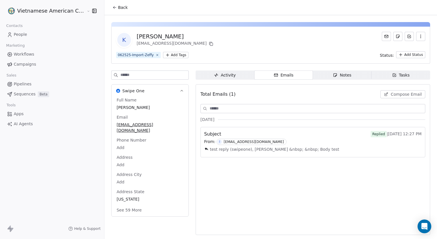
click at [247, 78] on span "Activity Activity" at bounding box center [225, 74] width 59 height 9
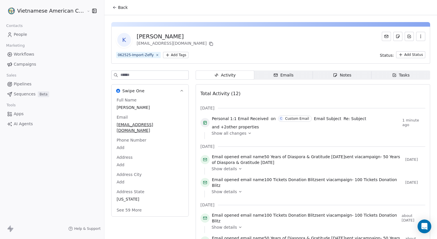
click at [235, 130] on span "Show all changes" at bounding box center [229, 133] width 35 height 6
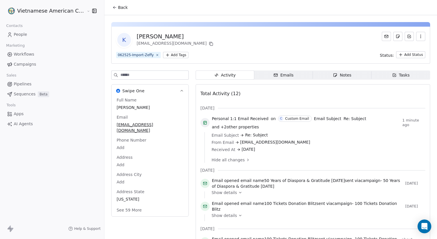
scroll to position [2, 0]
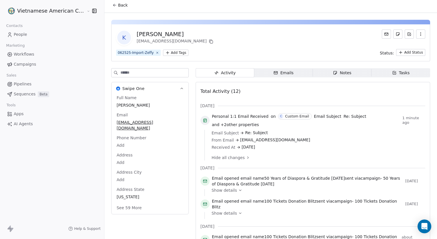
click at [223, 187] on span "Show details" at bounding box center [224, 190] width 25 height 6
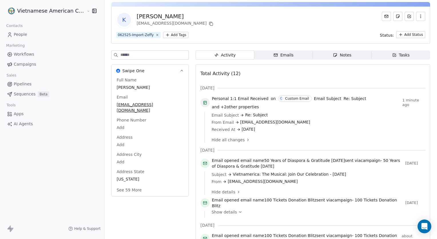
scroll to position [0, 0]
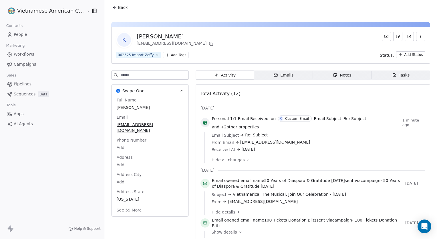
click at [242, 146] on span "[DATE]" at bounding box center [248, 149] width 13 height 6
click at [240, 141] on div "Email Subject Re: Subject From Email [EMAIL_ADDRESS][DOMAIN_NAME] Received At […" at bounding box center [317, 142] width 210 height 20
drag, startPoint x: 240, startPoint y: 141, endPoint x: 233, endPoint y: 137, distance: 7.8
click at [233, 139] on div "From Email [EMAIL_ADDRESS][DOMAIN_NAME]" at bounding box center [317, 142] width 210 height 6
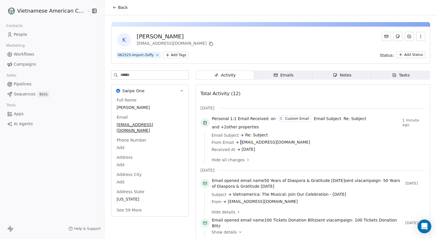
click at [233, 139] on div "From Email [EMAIL_ADDRESS][DOMAIN_NAME]" at bounding box center [317, 142] width 210 height 6
drag, startPoint x: 233, startPoint y: 137, endPoint x: 268, endPoint y: 142, distance: 35.4
click at [268, 146] on div "Received At [DATE]" at bounding box center [317, 149] width 210 height 6
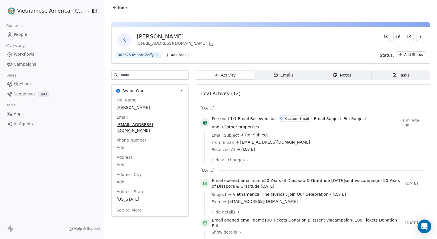
click at [285, 120] on div "Custom Email" at bounding box center [297, 118] width 24 height 4
click at [244, 123] on div "Personal 1:1 Email Received on C Custom Email Email Subject Re: Subject and + 2…" at bounding box center [306, 122] width 188 height 14
drag, startPoint x: 244, startPoint y: 123, endPoint x: 203, endPoint y: 120, distance: 40.5
click at [203, 120] on span at bounding box center [205, 122] width 9 height 9
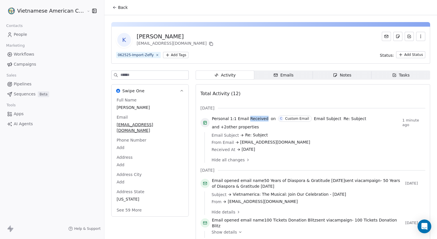
click at [278, 78] on span "Emails Emails" at bounding box center [283, 74] width 59 height 9
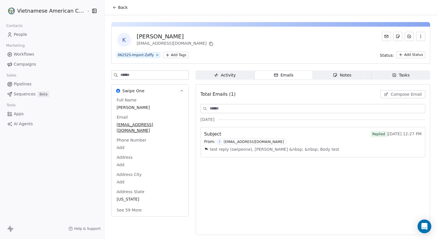
click at [320, 139] on div "From: I [EMAIL_ADDRESS][DOMAIN_NAME]" at bounding box center [312, 141] width 217 height 6
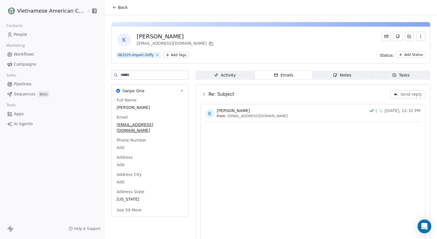
click at [355, 75] on span "Notes Notes" at bounding box center [342, 74] width 59 height 9
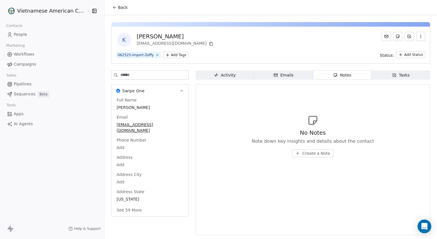
click at [297, 76] on span "Emails Emails" at bounding box center [283, 74] width 59 height 9
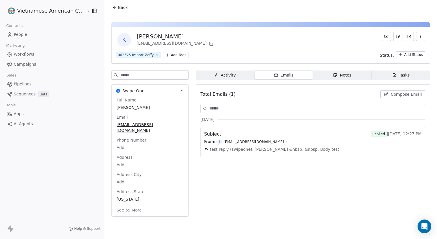
click at [23, 8] on html "Vietnamese American Cultural Parade Contacts People Marketing Workflows Campaig…" at bounding box center [218, 119] width 437 height 239
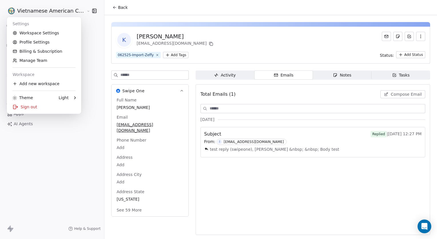
click at [0, 35] on html "Vietnamese American Cultural Parade Contacts People Marketing Workflows Campaig…" at bounding box center [218, 119] width 437 height 239
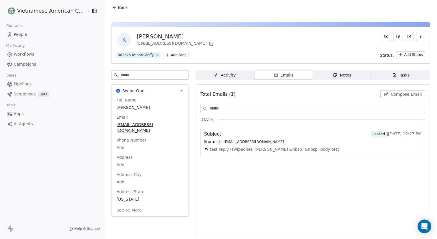
click at [275, 144] on div "From: I [EMAIL_ADDRESS][DOMAIN_NAME]" at bounding box center [312, 141] width 217 height 6
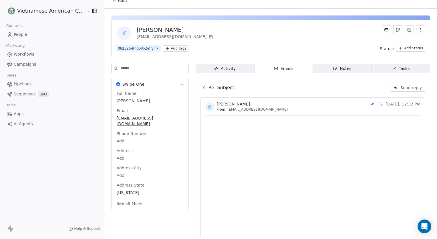
scroll to position [11, 0]
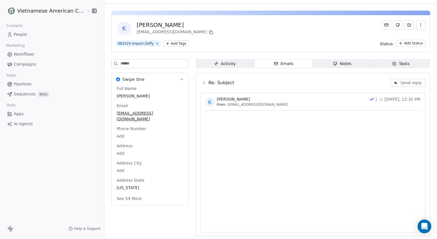
click at [202, 81] on icon at bounding box center [204, 82] width 5 height 5
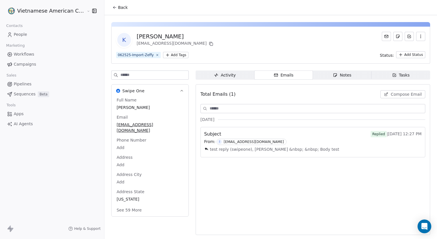
click at [223, 73] on div "Activity" at bounding box center [225, 75] width 22 height 6
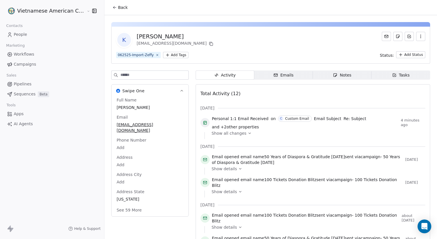
click at [37, 13] on html "Vietnamese American Cultural Parade Contacts People Marketing Workflows Campaig…" at bounding box center [218, 119] width 437 height 239
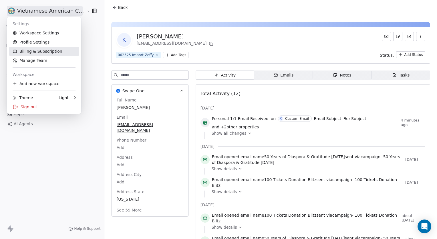
click at [34, 53] on link "Billing & Subscription" at bounding box center [44, 51] width 70 height 9
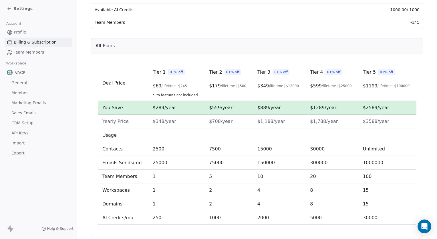
scroll to position [153, 0]
drag, startPoint x: 207, startPoint y: 84, endPoint x: 227, endPoint y: 83, distance: 19.5
click at [227, 83] on td "Tier 2 81% off $ 179 /lifetime $ 500" at bounding box center [229, 83] width 48 height 35
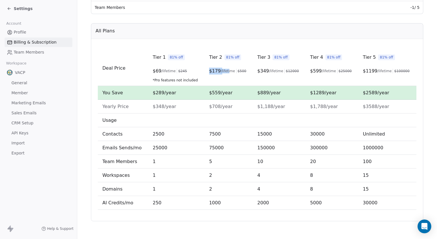
scroll to position [55, 0]
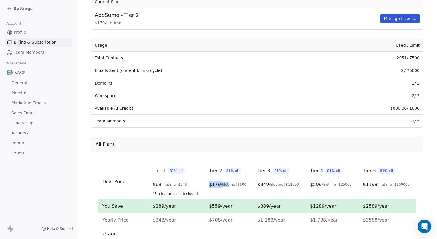
click at [46, 31] on link "Profile" at bounding box center [39, 31] width 68 height 9
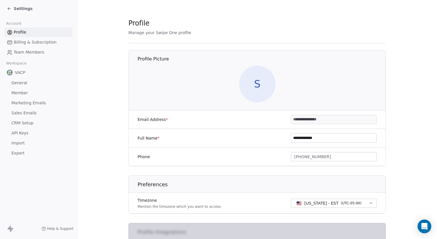
click at [18, 9] on span "Settings" at bounding box center [23, 9] width 19 height 6
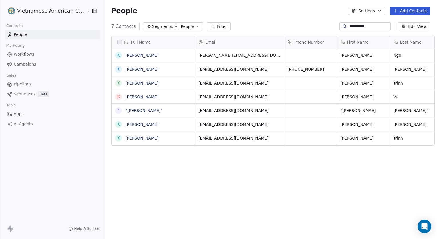
scroll to position [206, 333]
click at [355, 27] on input "**********" at bounding box center [370, 26] width 40 height 6
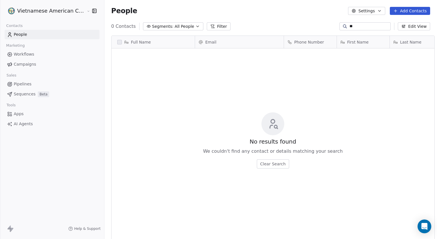
type input "*"
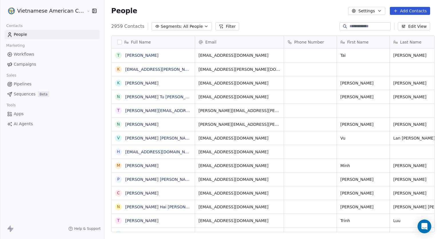
click at [339, 11] on div "People Settings Add Contacts" at bounding box center [270, 11] width 319 height 8
click at [359, 8] on button "Settings" at bounding box center [366, 11] width 37 height 8
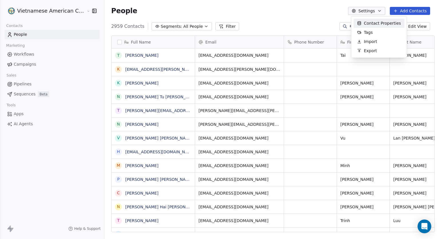
click at [336, 18] on html "Vietnamese American Cultural Parade Contacts People Marketing Workflows Campaig…" at bounding box center [218, 119] width 437 height 239
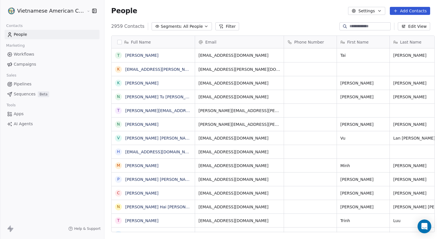
click at [346, 29] on div at bounding box center [365, 26] width 51 height 8
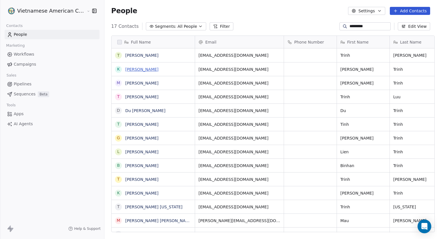
type input "*********"
click at [128, 67] on link "[PERSON_NAME]" at bounding box center [141, 69] width 33 height 5
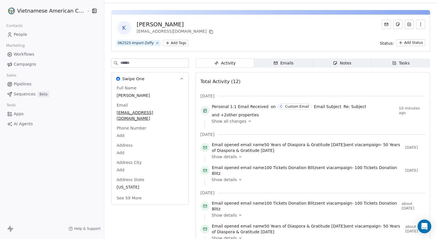
scroll to position [11, 0]
click at [277, 64] on div "Emails" at bounding box center [283, 64] width 20 height 6
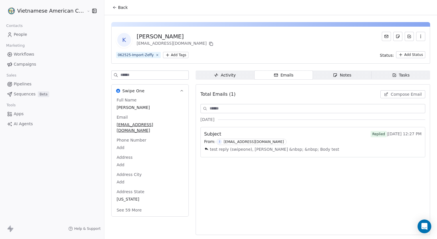
click at [260, 143] on div "[EMAIL_ADDRESS][DOMAIN_NAME]" at bounding box center [254, 142] width 60 height 4
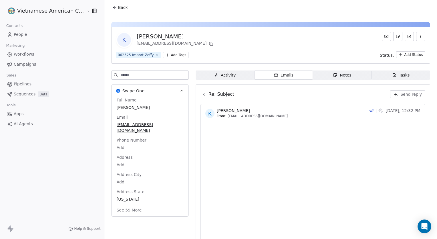
scroll to position [11, 0]
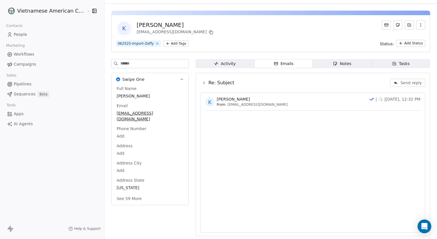
click at [327, 67] on span "Notes Notes" at bounding box center [342, 63] width 59 height 9
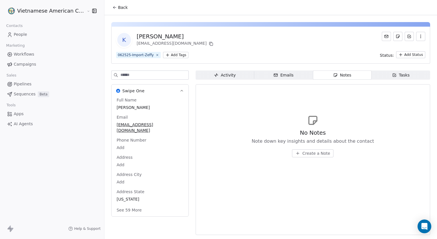
click at [386, 71] on span "Tasks Tasks" at bounding box center [401, 74] width 59 height 9
click at [332, 70] on div "K Kevin Trinh t.kevin612@escodrug.com 062525-Import-Zeffy Add Tags Status: Add …" at bounding box center [270, 126] width 333 height 223
click at [325, 76] on span "Notes Notes" at bounding box center [342, 74] width 59 height 9
click at [29, 38] on link "People" at bounding box center [52, 34] width 95 height 9
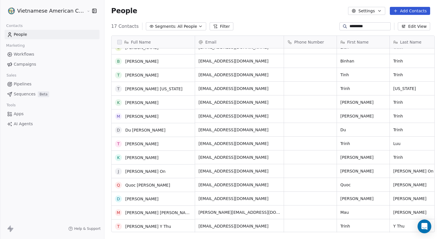
scroll to position [49, 0]
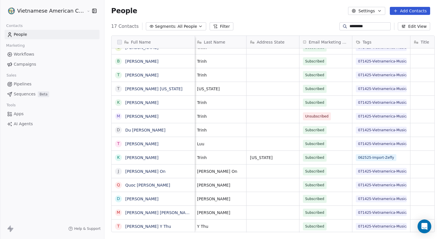
click at [22, 61] on span "Campaigns" at bounding box center [25, 64] width 22 height 6
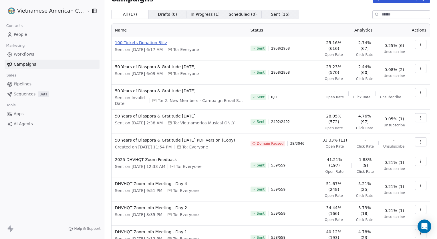
click at [129, 43] on span "100 Tickets Donation Blitz" at bounding box center [179, 43] width 129 height 6
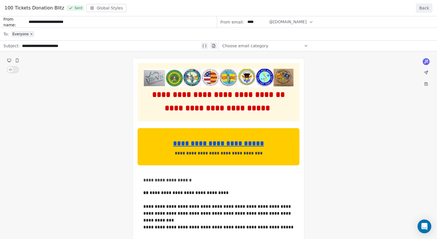
click at [422, 13] on div "100 Tickets Donation Blitz Sent Global Styles Back" at bounding box center [218, 8] width 437 height 16
click at [422, 12] on button "Back" at bounding box center [424, 7] width 17 height 9
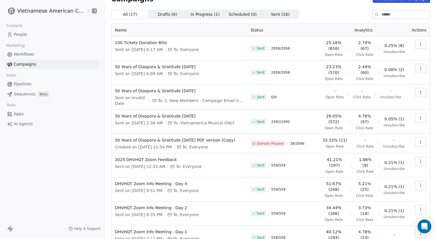
click at [72, 36] on link "People" at bounding box center [52, 34] width 95 height 9
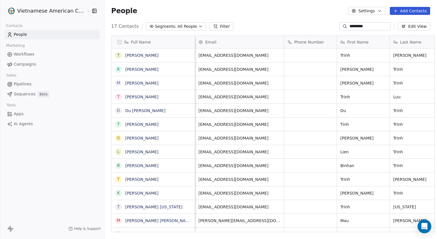
click at [69, 7] on html "Vietnamese American Cultural Parade Contacts People Marketing Workflows Campaig…" at bounding box center [218, 119] width 437 height 239
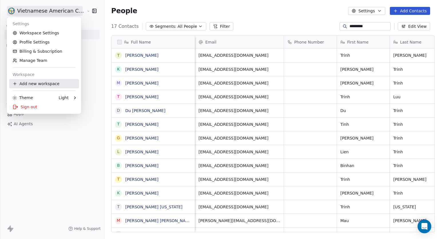
click at [57, 81] on div "Add new workspace" at bounding box center [44, 83] width 70 height 9
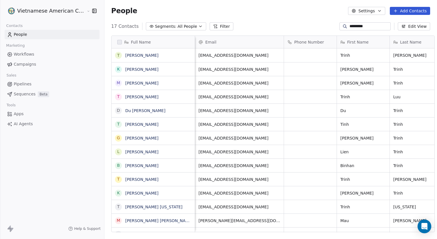
click at [134, 79] on div "Time to Expand Your Workspace! You've reached the limit of 2 workspace Upgrade …" at bounding box center [218, 119] width 437 height 239
click at [128, 68] on link "[PERSON_NAME]" at bounding box center [141, 69] width 33 height 5
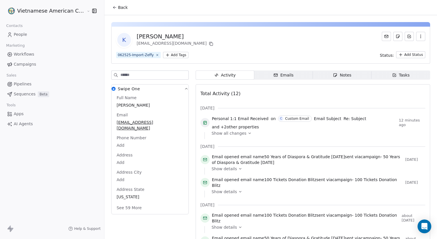
click at [281, 81] on div "Activity Activity Emails Emails Notes Notes Tasks Tasks Total Activity (12) Sep…" at bounding box center [313, 240] width 235 height 340
click at [279, 78] on span "Emails Emails" at bounding box center [283, 74] width 59 height 9
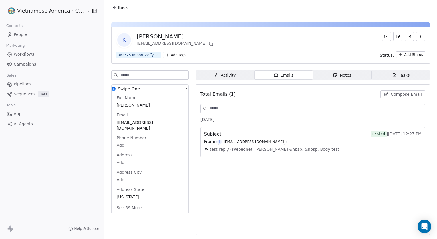
drag, startPoint x: 213, startPoint y: 141, endPoint x: 276, endPoint y: 142, distance: 62.9
click at [276, 142] on div "From: I info@vietnamericathemusical.org" at bounding box center [312, 141] width 217 height 6
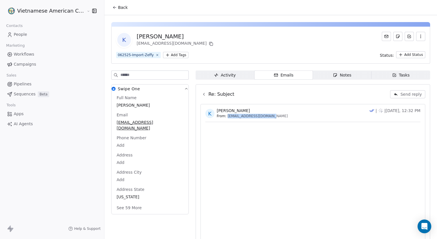
drag, startPoint x: 267, startPoint y: 116, endPoint x: 222, endPoint y: 116, distance: 44.9
click at [222, 116] on div "K Kevin Trinh From: t.kevin612@escodrug.com | | Today, 12:32 PM" at bounding box center [312, 113] width 215 height 11
drag, startPoint x: 222, startPoint y: 116, endPoint x: 200, endPoint y: 98, distance: 28.4
click at [201, 98] on div "Re: Subject Send reply" at bounding box center [313, 94] width 225 height 13
click at [198, 87] on div "Re: Subject Send reply K Kevin Trinh From: t.kevin612@escodrug.com | | Today, 1…" at bounding box center [313, 165] width 235 height 163
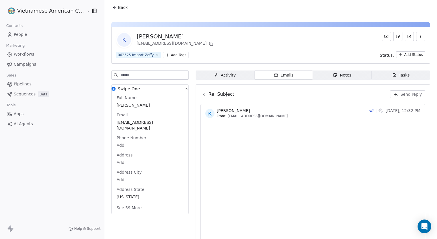
click at [202, 93] on icon at bounding box center [204, 94] width 5 height 5
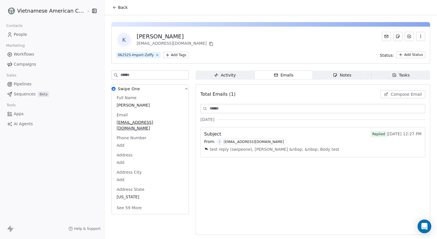
copy span "[EMAIL_ADDRESS][DOMAIN_NAME]"
drag, startPoint x: 274, startPoint y: 140, endPoint x: 217, endPoint y: 141, distance: 57.2
click at [217, 141] on span "I info@vietnamericathemusical.org" at bounding box center [252, 141] width 70 height 6
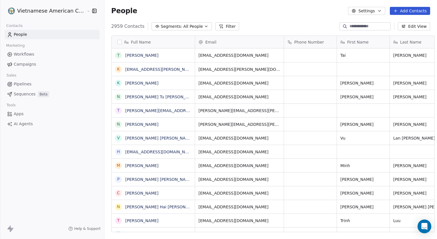
scroll to position [206, 333]
click at [41, 59] on link "Campaigns" at bounding box center [52, 63] width 95 height 9
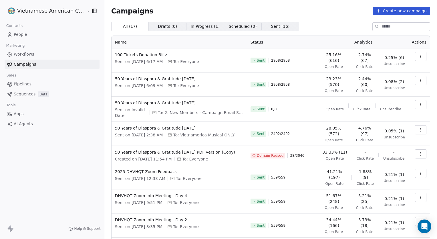
click at [415, 59] on button "button" at bounding box center [420, 56] width 11 height 9
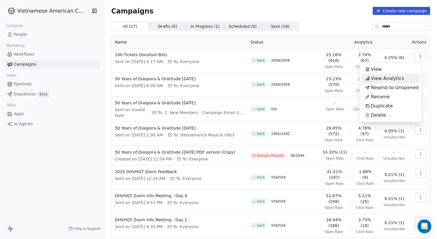
click at [393, 74] on div "View Analytics" at bounding box center [385, 78] width 46 height 9
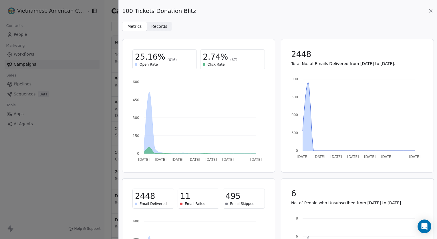
click at [158, 32] on div "100 Tickets Donation Blitz Metrics Metrics Records Records 25.16% (616) Open Ra…" at bounding box center [278, 119] width 318 height 239
click at [156, 29] on span "Records Records" at bounding box center [159, 26] width 25 height 9
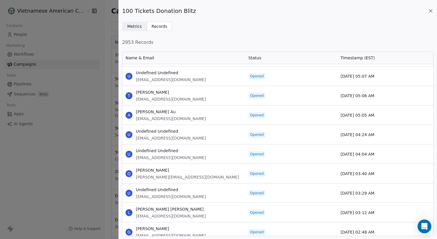
scroll to position [4965, 0]
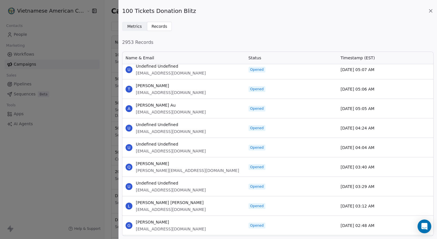
click at [114, 131] on div "100 Tickets Donation Blitz Metrics Metrics Records Records 2953 Records Name & …" at bounding box center [218, 119] width 437 height 239
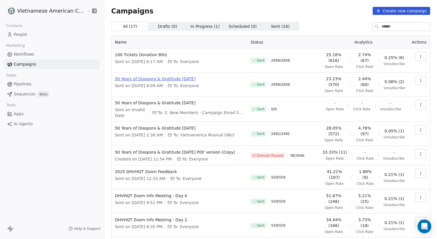
click at [156, 76] on span "50 Years of Diaspora & Gratitude [DATE]" at bounding box center [179, 79] width 129 height 6
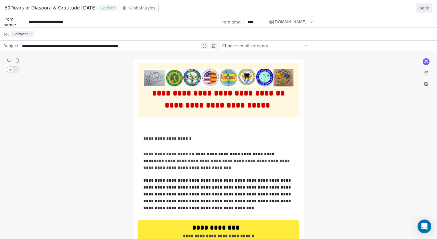
click at [423, 5] on button "Back" at bounding box center [424, 7] width 17 height 9
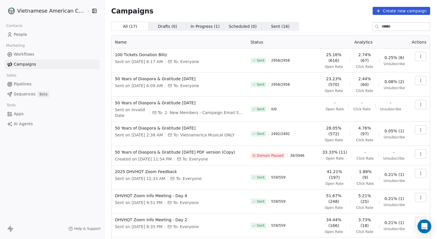
click at [415, 76] on button "button" at bounding box center [420, 80] width 11 height 9
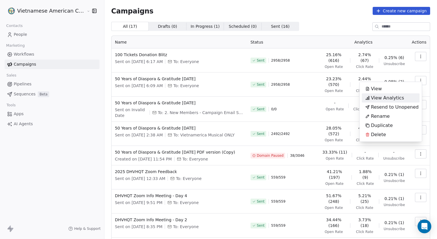
click at [398, 101] on div "View Analytics" at bounding box center [385, 97] width 46 height 9
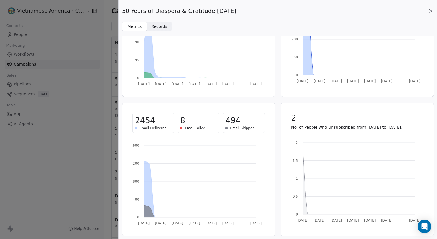
scroll to position [0, 0]
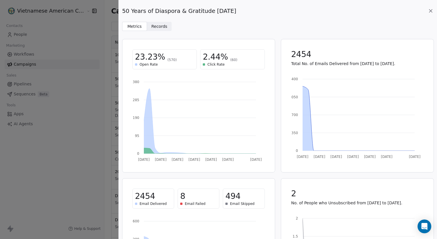
click at [161, 29] on span "Records" at bounding box center [159, 26] width 16 height 6
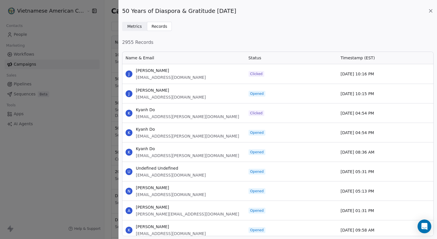
scroll to position [181, 307]
click at [185, 114] on div "K Kyanh Do [EMAIL_ADDRESS][PERSON_NAME][DOMAIN_NAME]" at bounding box center [183, 112] width 123 height 19
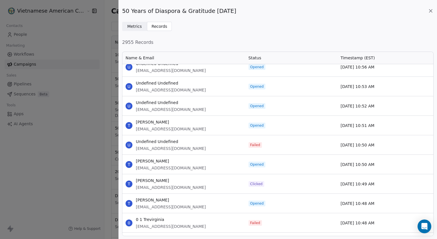
scroll to position [9567, 0]
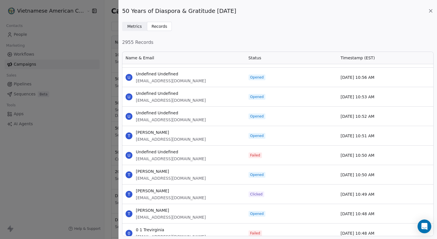
click at [177, 156] on span "[EMAIL_ADDRESS][DOMAIN_NAME]" at bounding box center [171, 159] width 70 height 6
copy span "[EMAIL_ADDRESS][DOMAIN_NAME]"
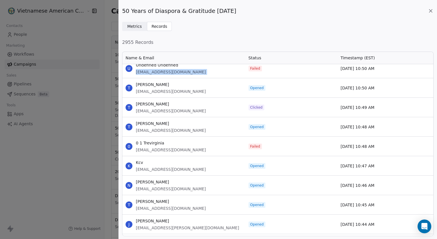
scroll to position [9654, 0]
click at [174, 149] on span "[EMAIL_ADDRESS][DOMAIN_NAME]" at bounding box center [171, 150] width 70 height 6
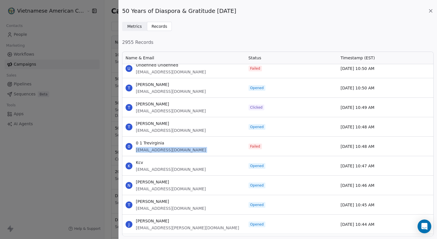
click at [174, 149] on span "[EMAIL_ADDRESS][DOMAIN_NAME]" at bounding box center [171, 150] width 70 height 6
copy span "[EMAIL_ADDRESS][DOMAIN_NAME]"
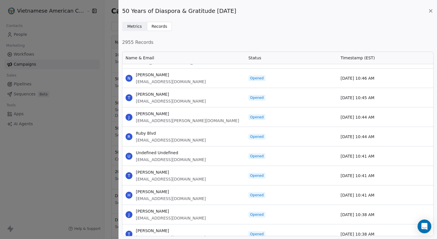
scroll to position [9761, 0]
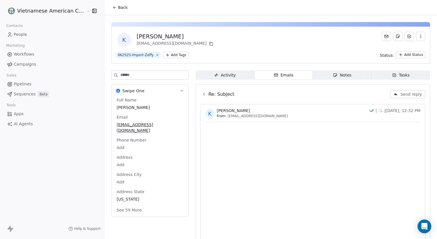
click at [201, 94] on button at bounding box center [204, 94] width 7 height 7
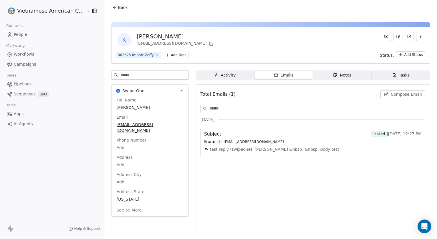
click at [230, 78] on span "Activity Activity" at bounding box center [225, 74] width 59 height 9
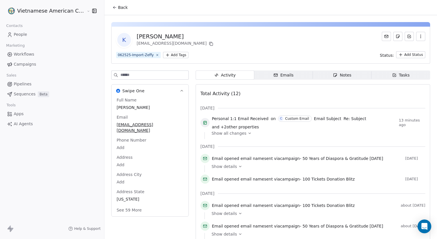
click at [262, 74] on span "Emails Emails" at bounding box center [283, 74] width 59 height 9
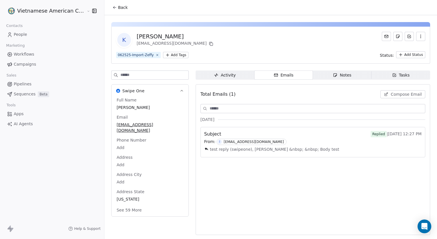
click at [225, 77] on div "Activity" at bounding box center [225, 75] width 22 height 6
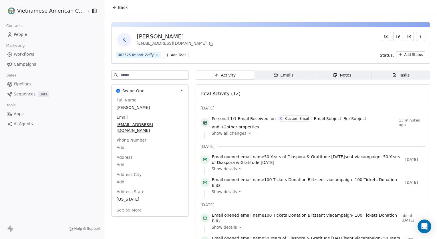
click at [280, 73] on div "Emails" at bounding box center [283, 75] width 20 height 6
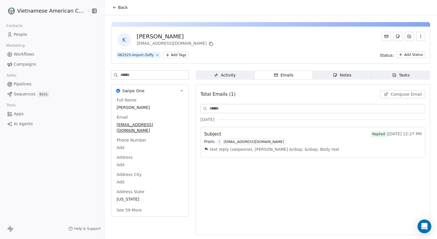
click at [112, 7] on icon at bounding box center [114, 7] width 5 height 5
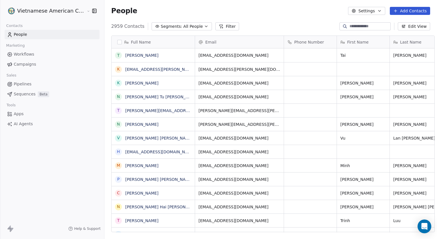
scroll to position [206, 333]
click at [65, 9] on html "Vietnamese American Cultural Parade Contacts People Marketing Workflows Campaig…" at bounding box center [218, 119] width 437 height 239
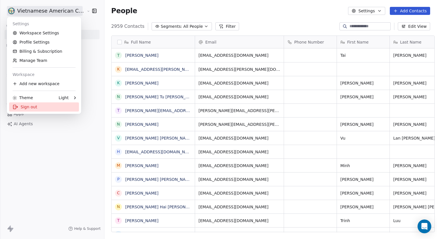
click at [64, 107] on div "Sign out" at bounding box center [44, 106] width 70 height 9
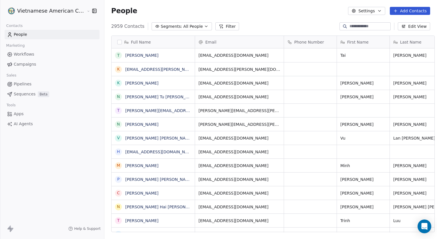
scroll to position [206, 333]
click at [350, 27] on input at bounding box center [370, 26] width 40 height 6
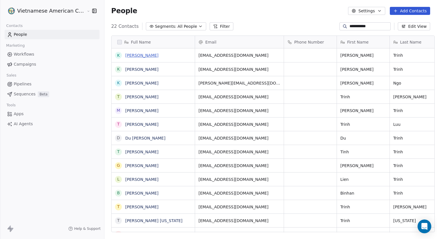
type input "**********"
click at [133, 55] on link "[PERSON_NAME]" at bounding box center [141, 55] width 33 height 5
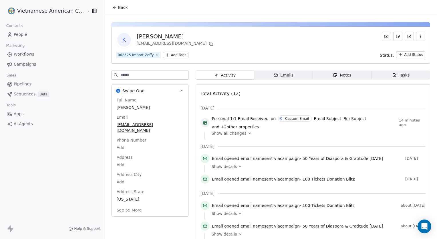
click at [284, 74] on div "Emails" at bounding box center [283, 75] width 20 height 6
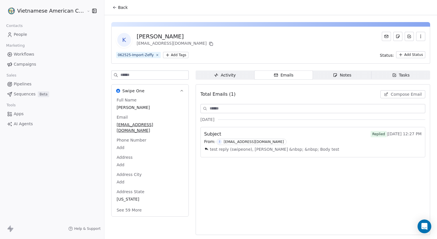
click at [254, 140] on div "[EMAIL_ADDRESS][DOMAIN_NAME]" at bounding box center [254, 142] width 60 height 4
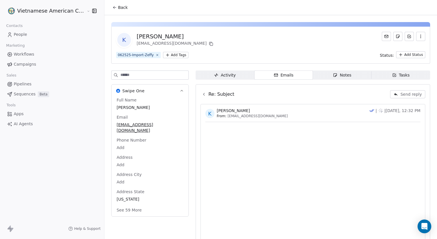
click at [202, 92] on icon at bounding box center [204, 94] width 5 height 5
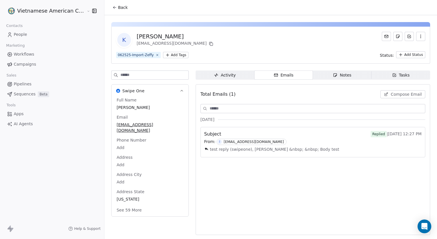
click at [204, 72] on span "Activity Activity" at bounding box center [225, 74] width 59 height 9
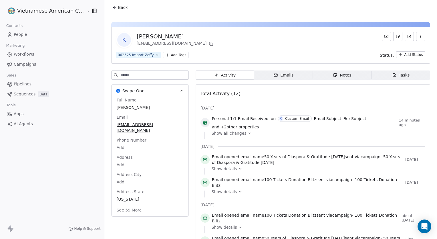
click at [42, 35] on link "People" at bounding box center [52, 34] width 95 height 9
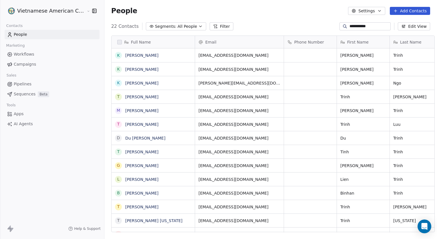
scroll to position [206, 333]
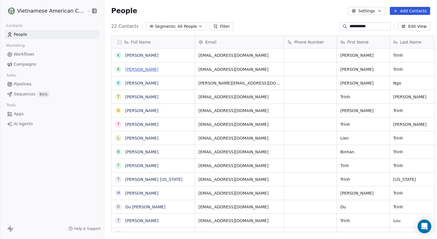
click at [126, 70] on link "[PERSON_NAME]" at bounding box center [141, 69] width 33 height 5
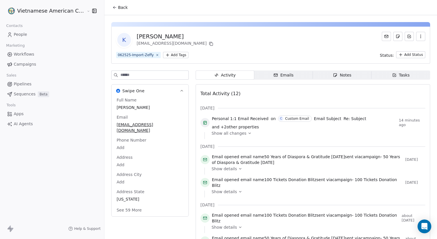
click at [289, 74] on span "Emails Emails" at bounding box center [283, 74] width 59 height 9
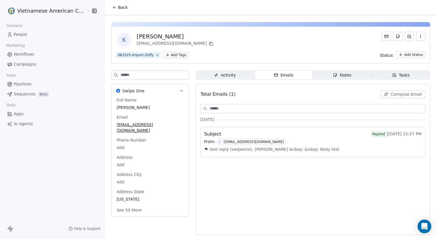
click at [257, 140] on div "[EMAIL_ADDRESS][DOMAIN_NAME]" at bounding box center [254, 142] width 60 height 4
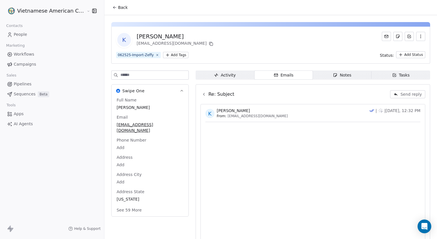
scroll to position [11, 0]
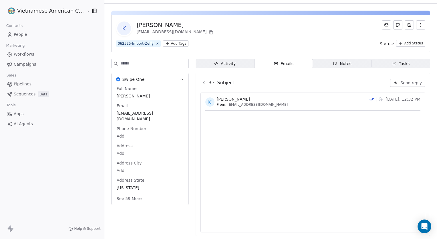
click at [202, 81] on icon at bounding box center [204, 82] width 5 height 5
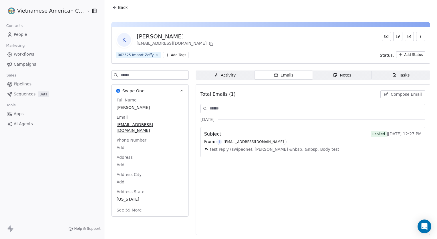
click at [64, 35] on link "People" at bounding box center [52, 34] width 95 height 9
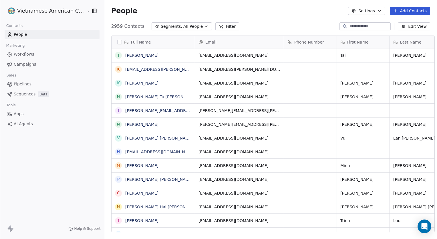
click at [403, 25] on icon "button" at bounding box center [402, 25] width 1 height 1
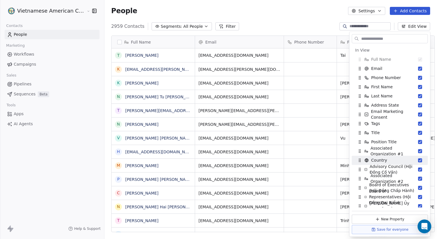
click at [286, 22] on div "2959 Contacts Segments: All People Filter Edit View" at bounding box center [270, 26] width 333 height 9
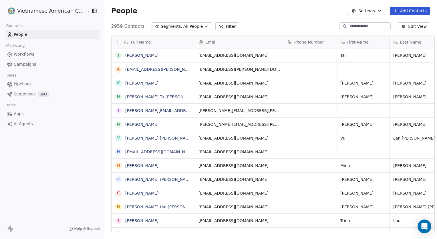
click at [172, 28] on span "Segments:" at bounding box center [171, 26] width 21 height 6
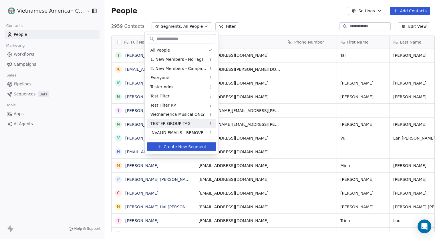
click at [373, 9] on html "Vietnamese American Cultural Parade Contacts People Marketing Workflows Campaig…" at bounding box center [218, 119] width 437 height 239
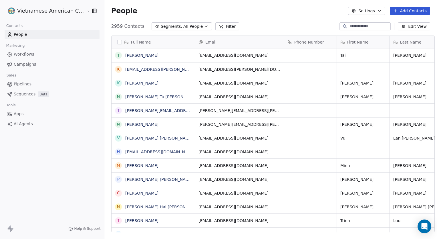
click at [373, 9] on button "Settings" at bounding box center [366, 11] width 37 height 8
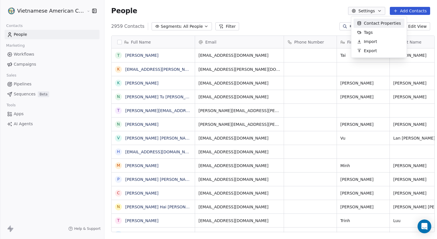
click at [382, 25] on span "Contact Properties" at bounding box center [382, 23] width 37 height 6
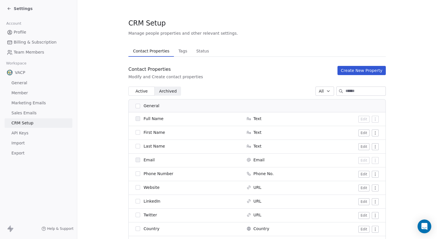
click at [161, 93] on span "Archived" at bounding box center [167, 91] width 17 height 6
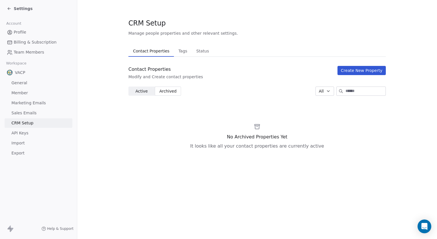
click at [182, 47] on span "Tags" at bounding box center [182, 51] width 13 height 8
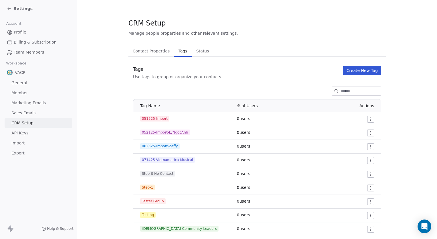
click at [201, 49] on span "Status" at bounding box center [202, 51] width 17 height 8
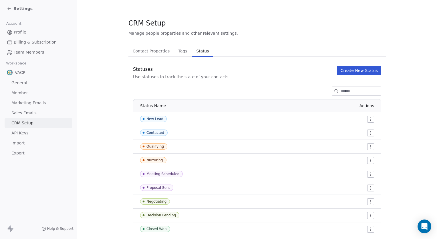
click at [182, 51] on span "Tags" at bounding box center [182, 51] width 13 height 8
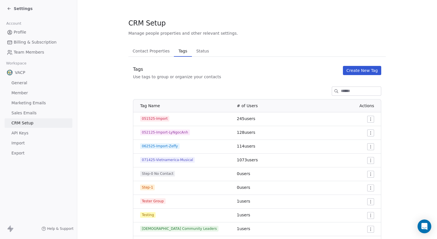
click at [150, 43] on div "CRM Setup Manage people properties and other relevant settings. Contact Propert…" at bounding box center [256, 133] width 257 height 231
click at [148, 44] on div "CRM Setup Manage people properties and other relevant settings. Contact Propert…" at bounding box center [256, 133] width 257 height 231
click at [142, 46] on button "Contact Properties Contact Properties" at bounding box center [150, 50] width 45 height 11
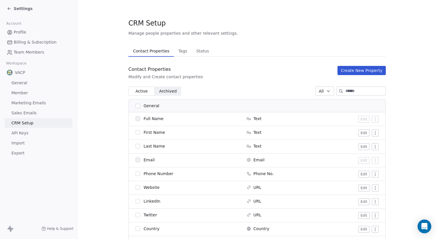
click at [9, 12] on div "Settings" at bounding box center [40, 9] width 66 height 8
click at [9, 11] on div "Settings" at bounding box center [20, 9] width 26 height 6
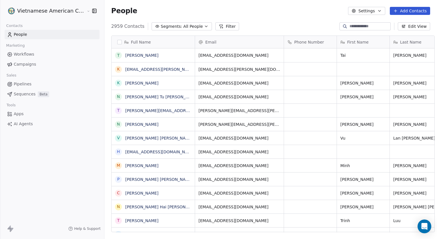
click at [183, 25] on span "All People" at bounding box center [192, 26] width 19 height 6
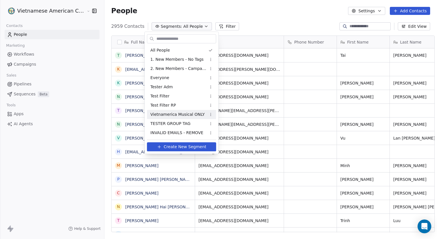
click at [373, 9] on html "Vietnamese American Cultural Parade Contacts People Marketing Workflows Campaig…" at bounding box center [218, 119] width 437 height 239
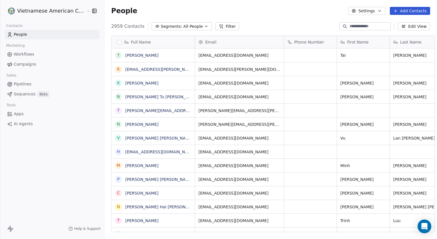
click at [373, 9] on button "Settings" at bounding box center [366, 11] width 37 height 8
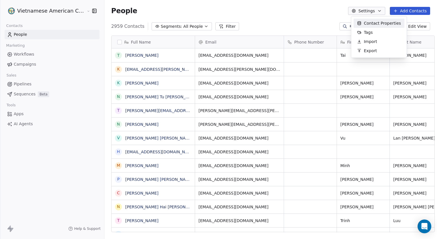
click at [373, 25] on span "Contact Properties" at bounding box center [382, 23] width 37 height 6
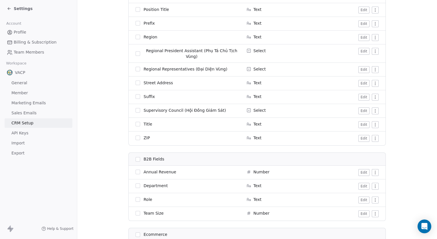
scroll to position [938, 0]
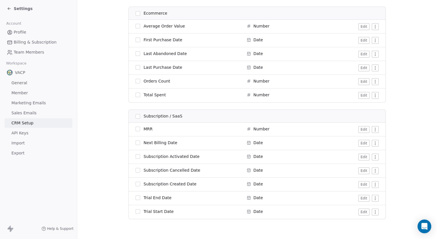
click at [43, 90] on link "Member" at bounding box center [39, 92] width 68 height 9
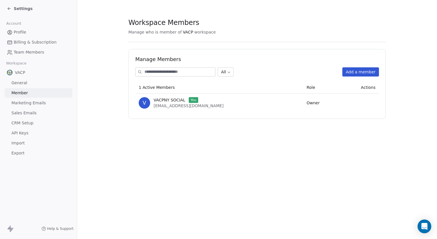
click at [53, 86] on link "General" at bounding box center [39, 82] width 68 height 9
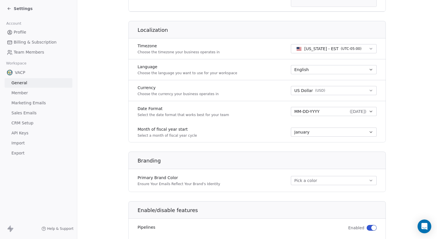
scroll to position [296, 0]
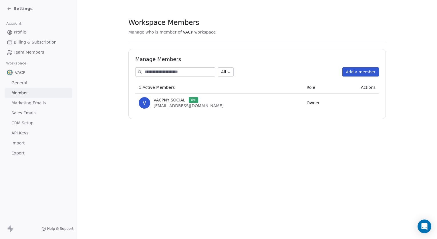
click at [7, 10] on icon at bounding box center [9, 8] width 5 height 5
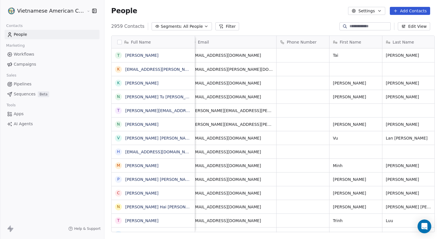
scroll to position [0, 8]
click at [215, 29] on button "Filter" at bounding box center [227, 26] width 24 height 8
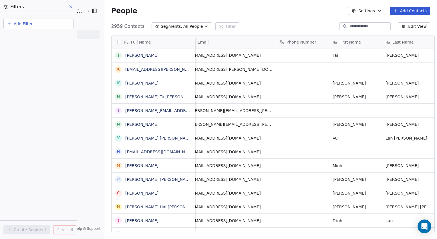
click at [33, 22] on button "Add Filter" at bounding box center [38, 24] width 70 height 10
click at [54, 44] on div "Contact activity" at bounding box center [38, 46] width 58 height 6
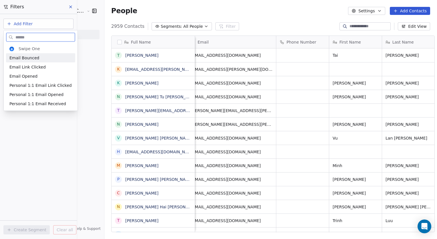
click at [55, 31] on div at bounding box center [41, 35] width 74 height 11
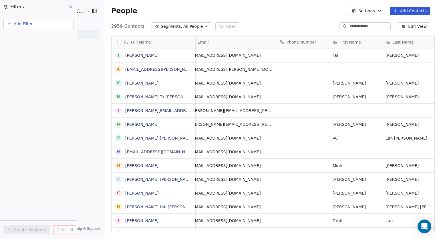
click at [52, 23] on html "Vietnamese American Cultural Parade Contacts People Marketing Workflows Campaig…" at bounding box center [218, 119] width 437 height 239
click at [52, 23] on button "Add Filter" at bounding box center [38, 24] width 70 height 10
click at [240, 29] on html "Vietnamese American Cultural Parade Contacts People Marketing Workflows Campaig…" at bounding box center [218, 119] width 437 height 239
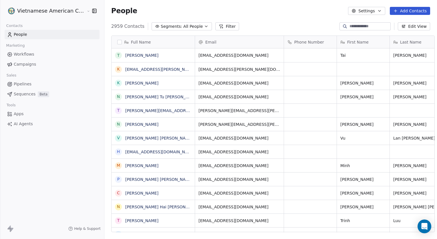
scroll to position [206, 333]
click at [40, 31] on link "People" at bounding box center [52, 34] width 95 height 9
